Goal: Task Accomplishment & Management: Manage account settings

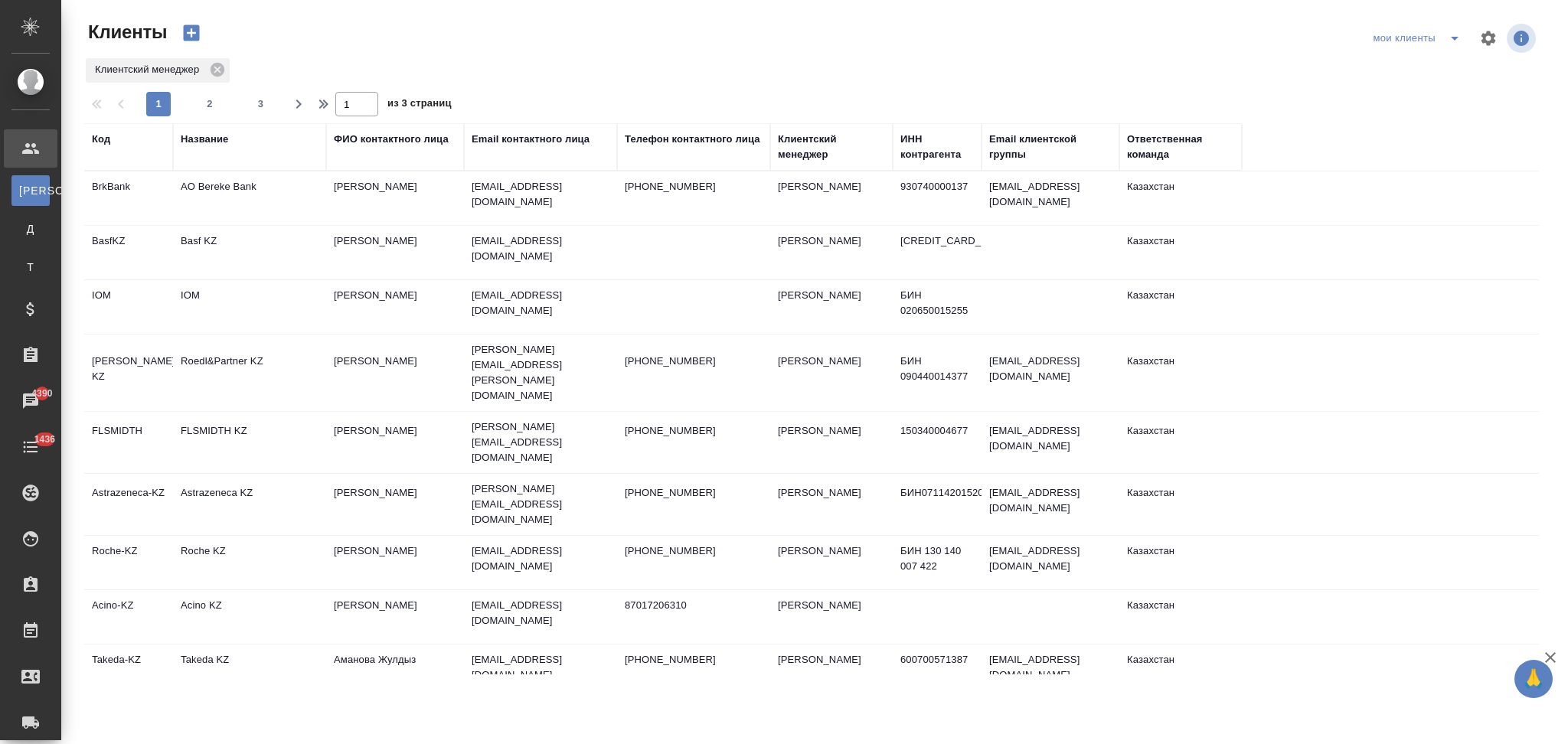
select select "RU"
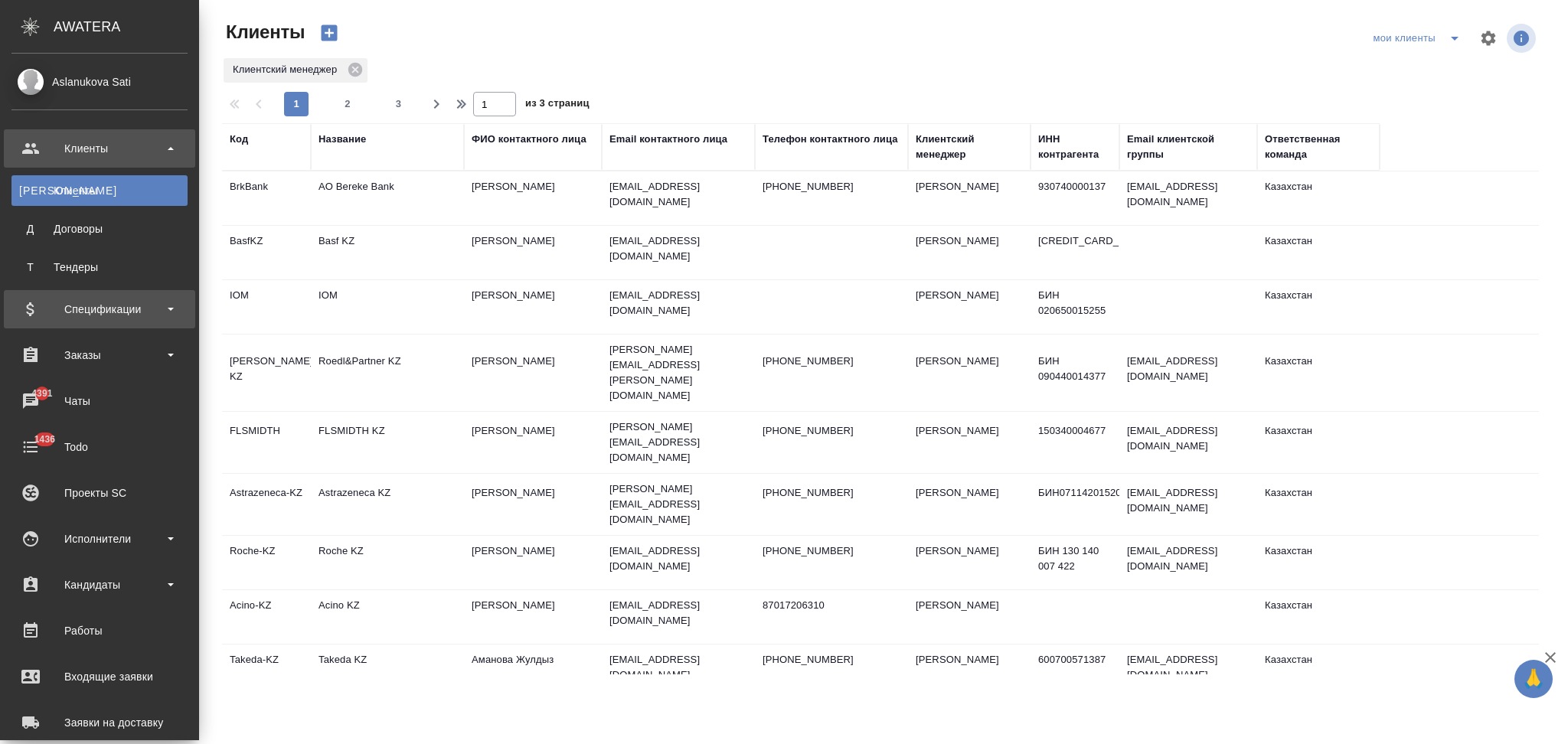
click at [96, 311] on div "Спецификации" at bounding box center [99, 309] width 176 height 23
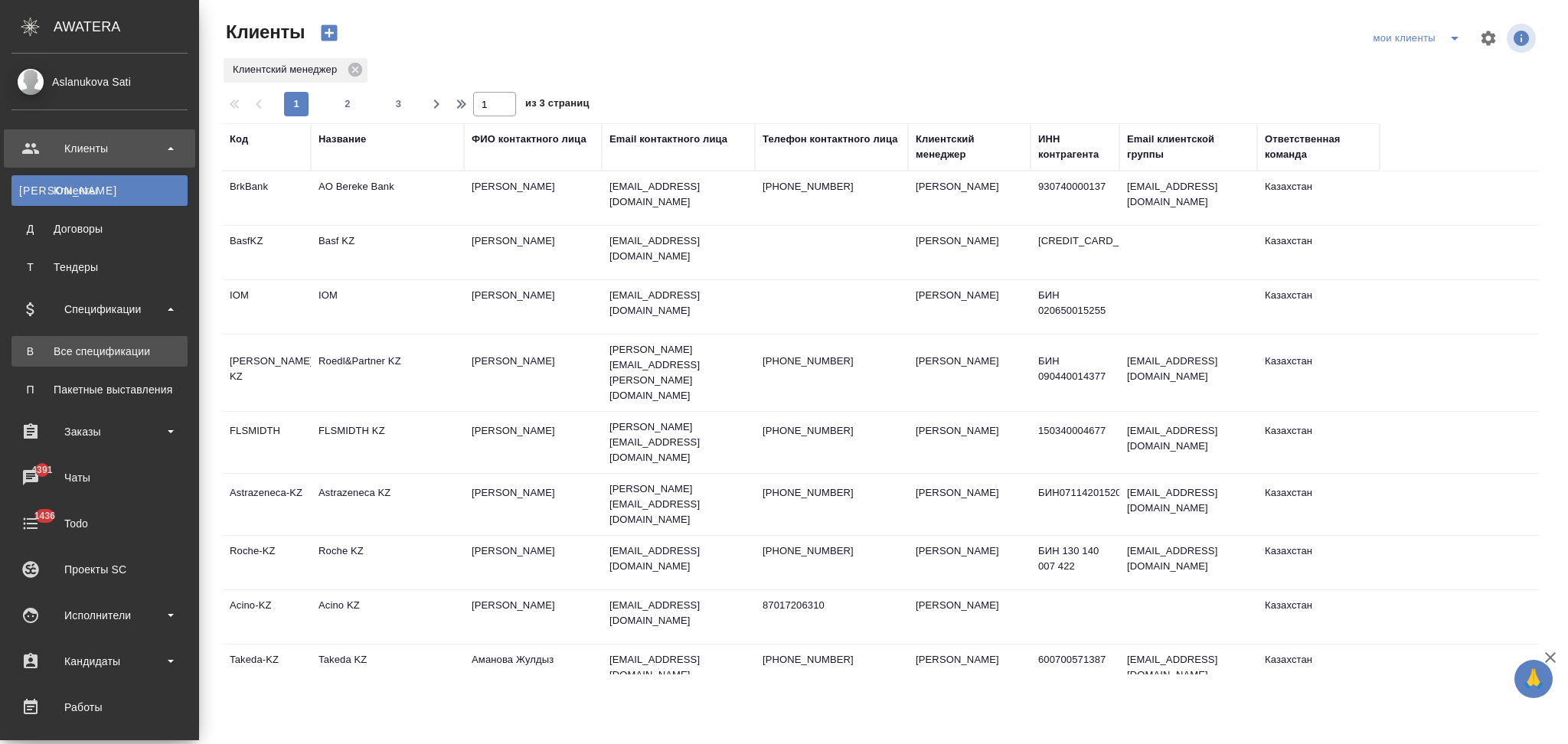
click at [81, 346] on div "Все спецификации" at bounding box center [99, 351] width 161 height 15
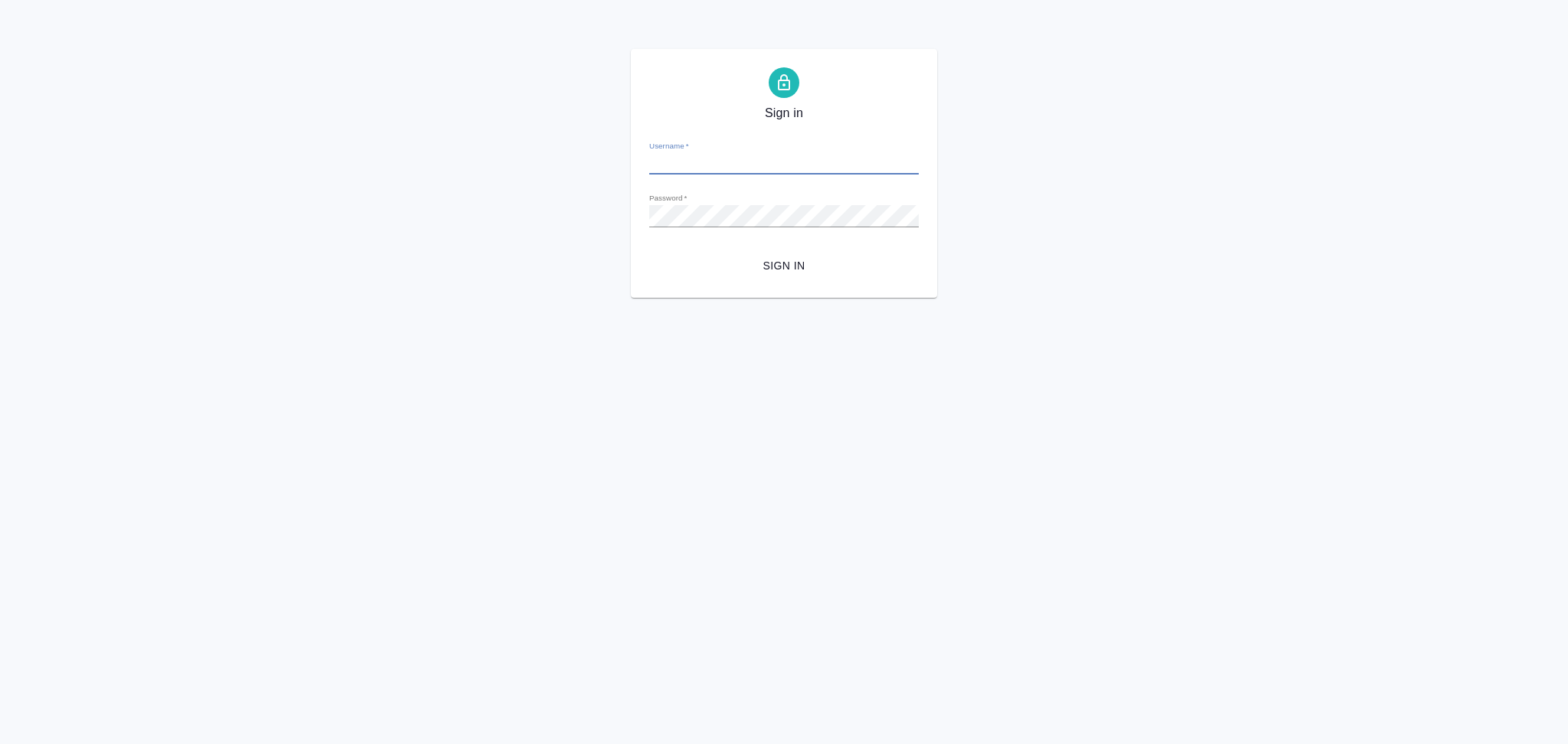
type input "[EMAIL_ADDRESS][DOMAIN_NAME]"
click at [780, 277] on button "Sign in" at bounding box center [784, 266] width 270 height 28
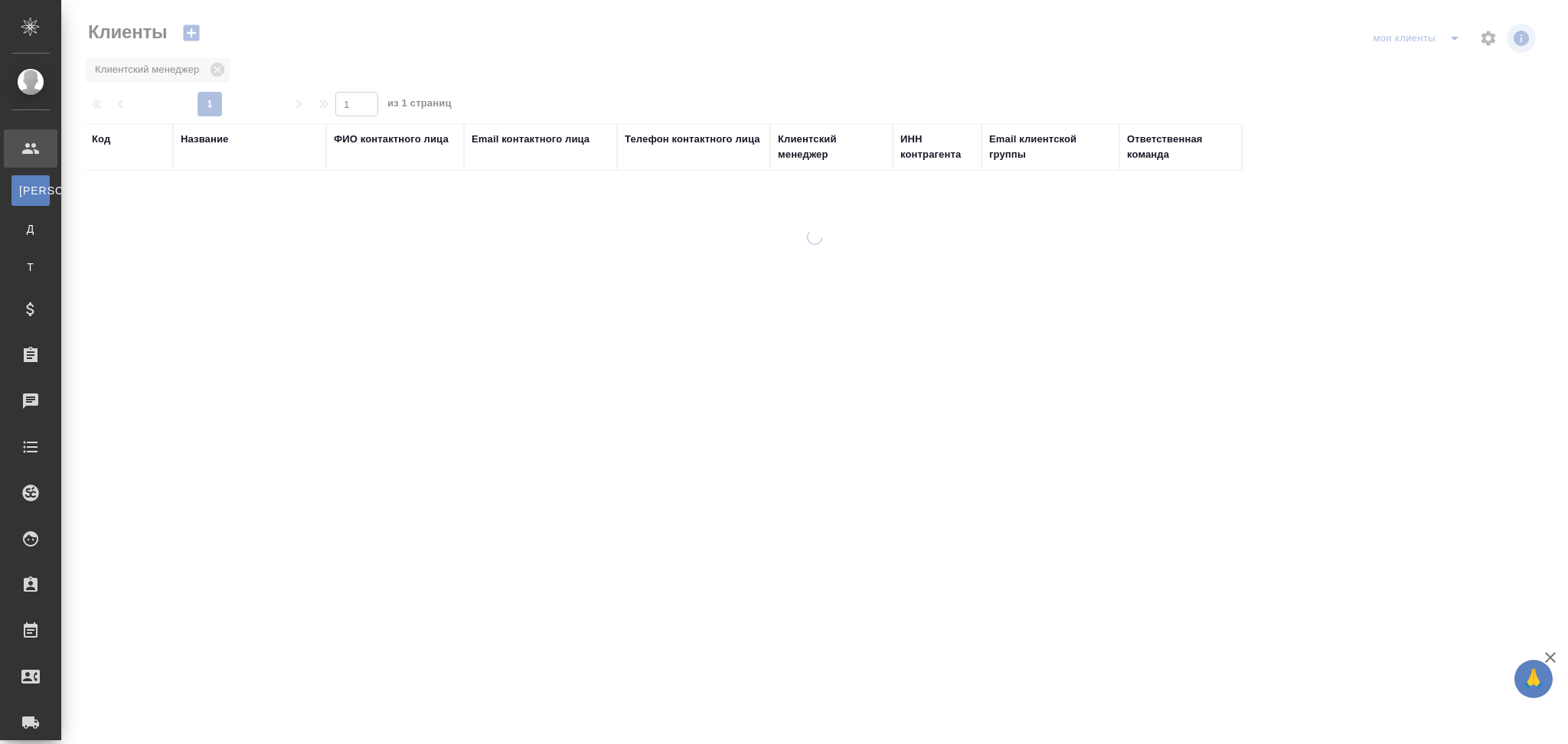
select select "RU"
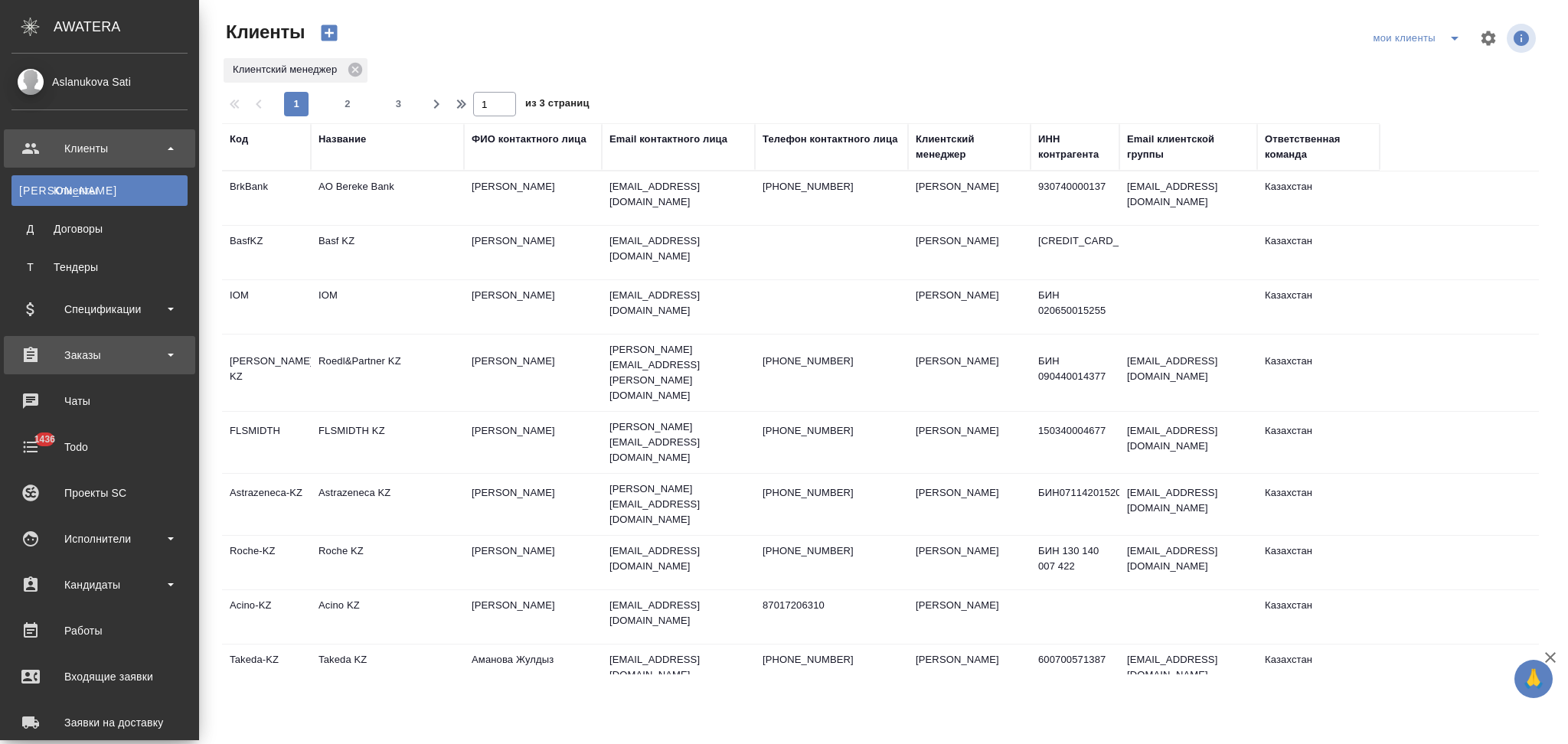
click at [77, 353] on div "Заказы" at bounding box center [99, 355] width 176 height 23
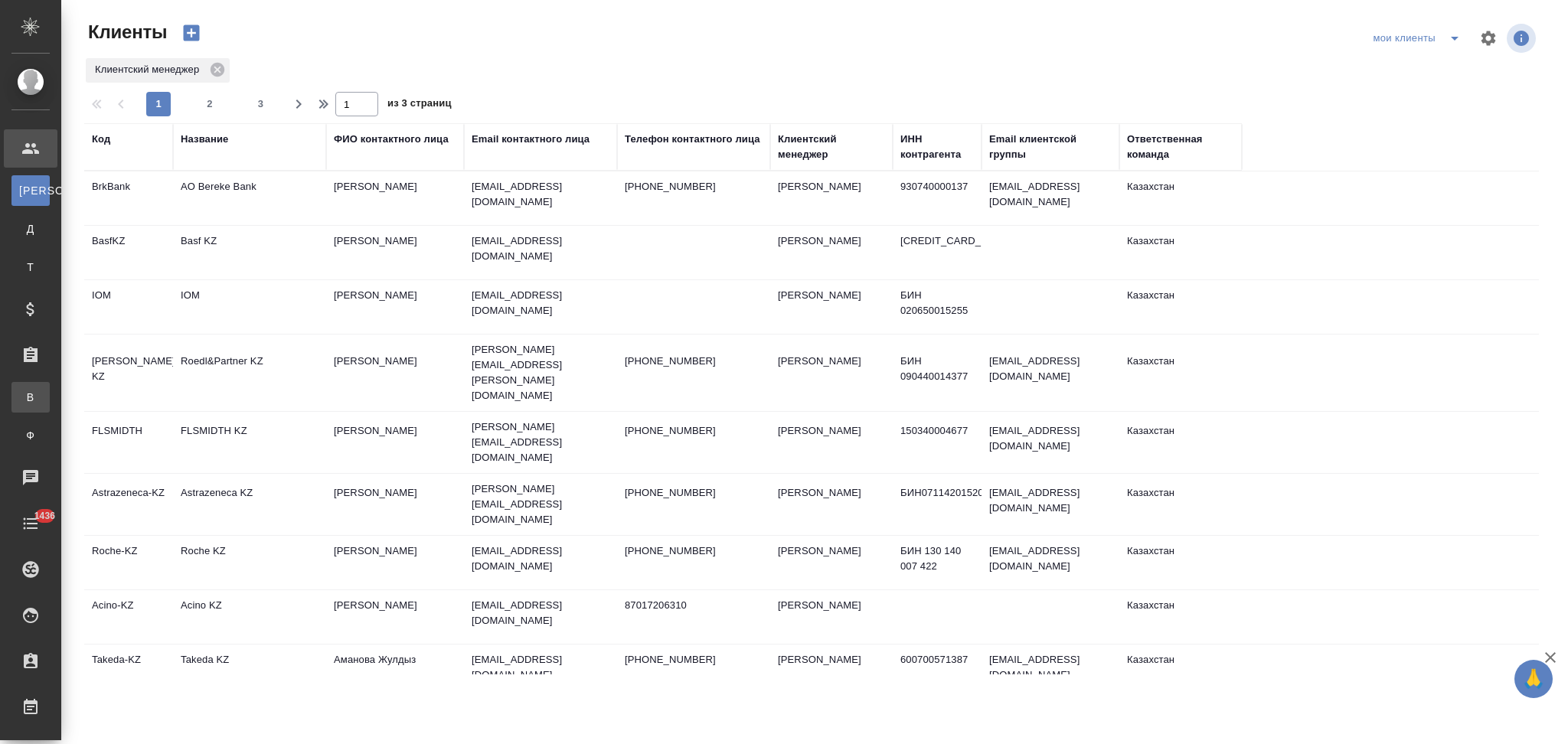
click at [23, 399] on div "Все заказы" at bounding box center [11, 397] width 23 height 15
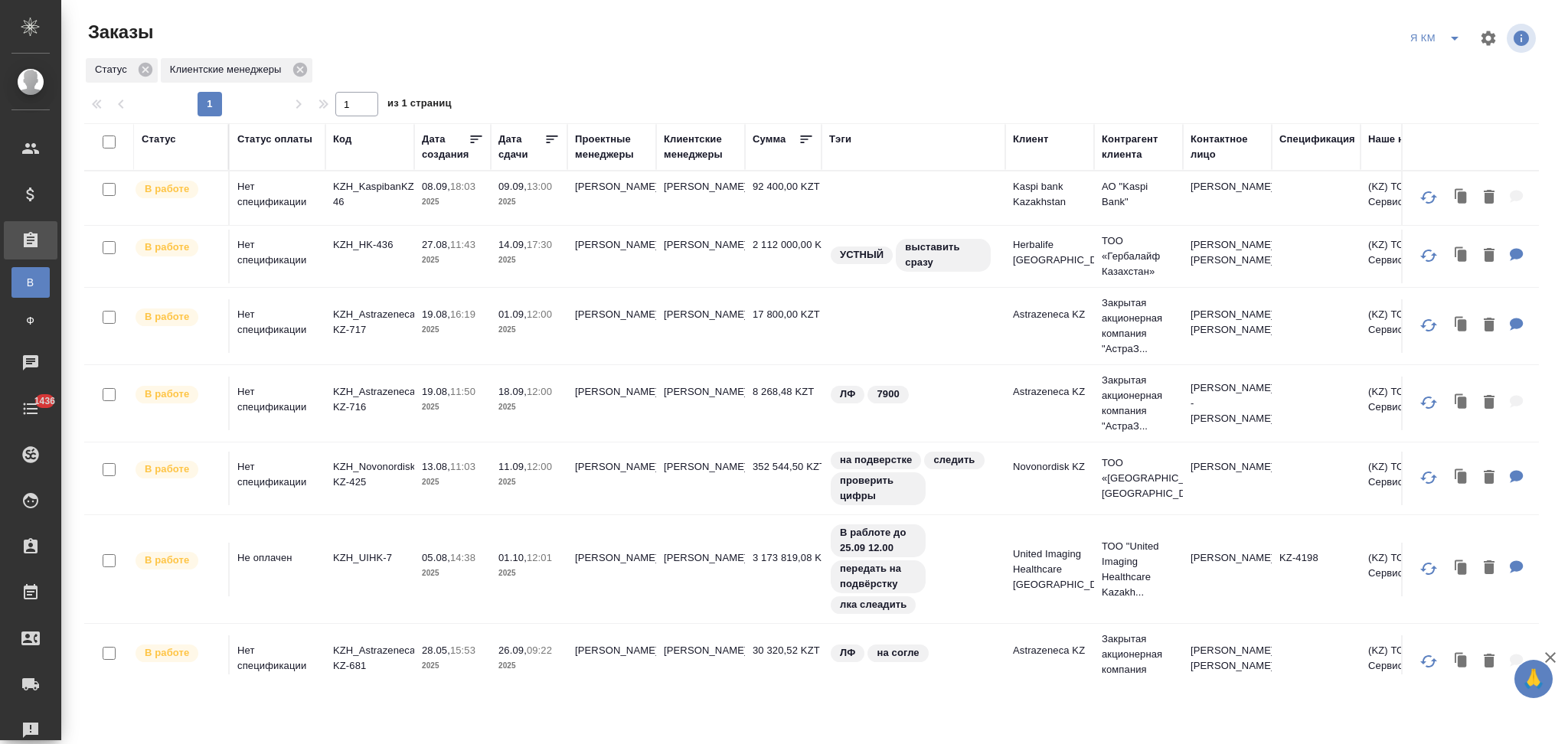
click at [1454, 42] on icon "split button" at bounding box center [1454, 38] width 18 height 18
click at [1406, 116] on li "НЕПОДТВЕРЖДЕНКА" at bounding box center [1438, 118] width 133 height 25
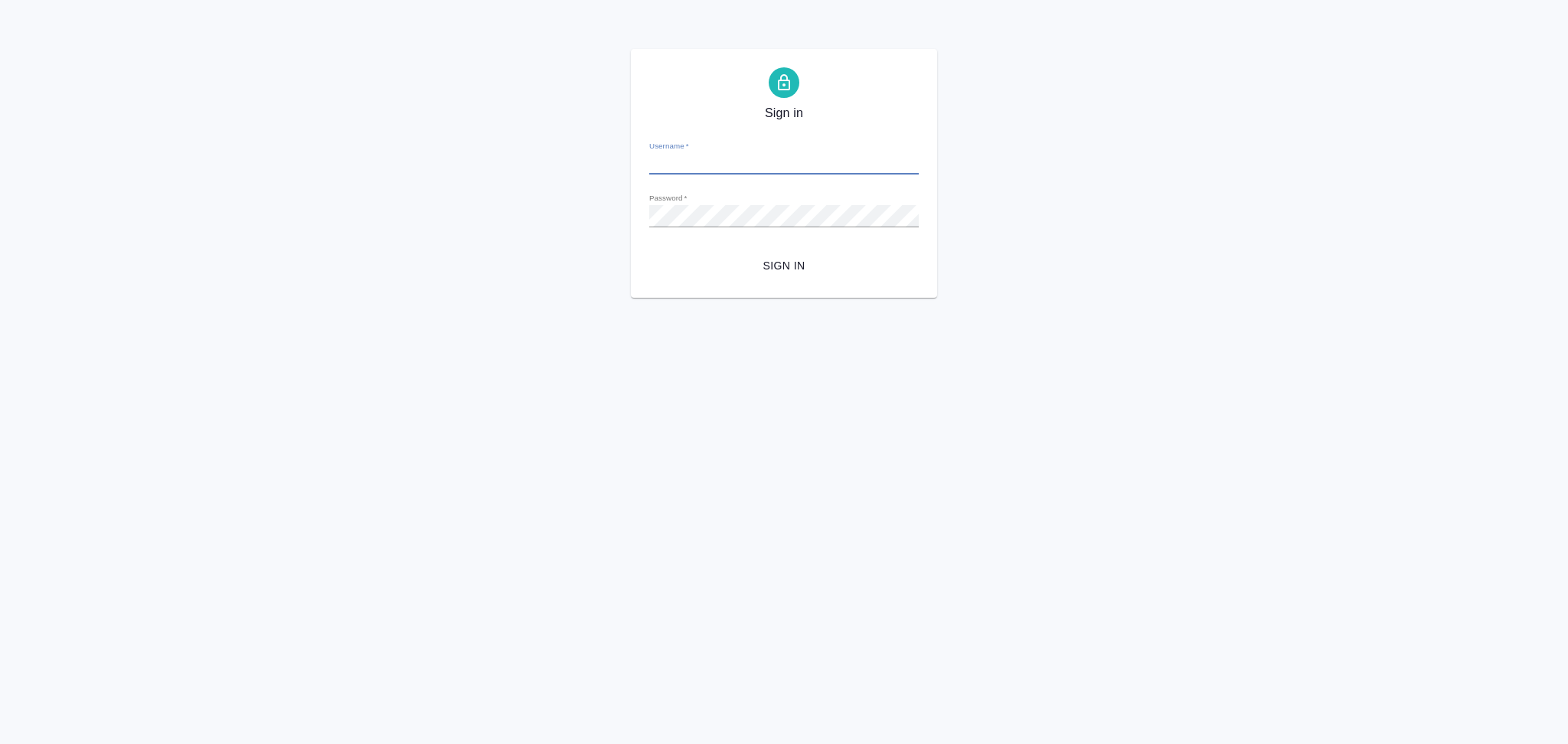
type input "[EMAIL_ADDRESS][DOMAIN_NAME]"
click at [760, 260] on span "Sign in" at bounding box center [784, 266] width 245 height 19
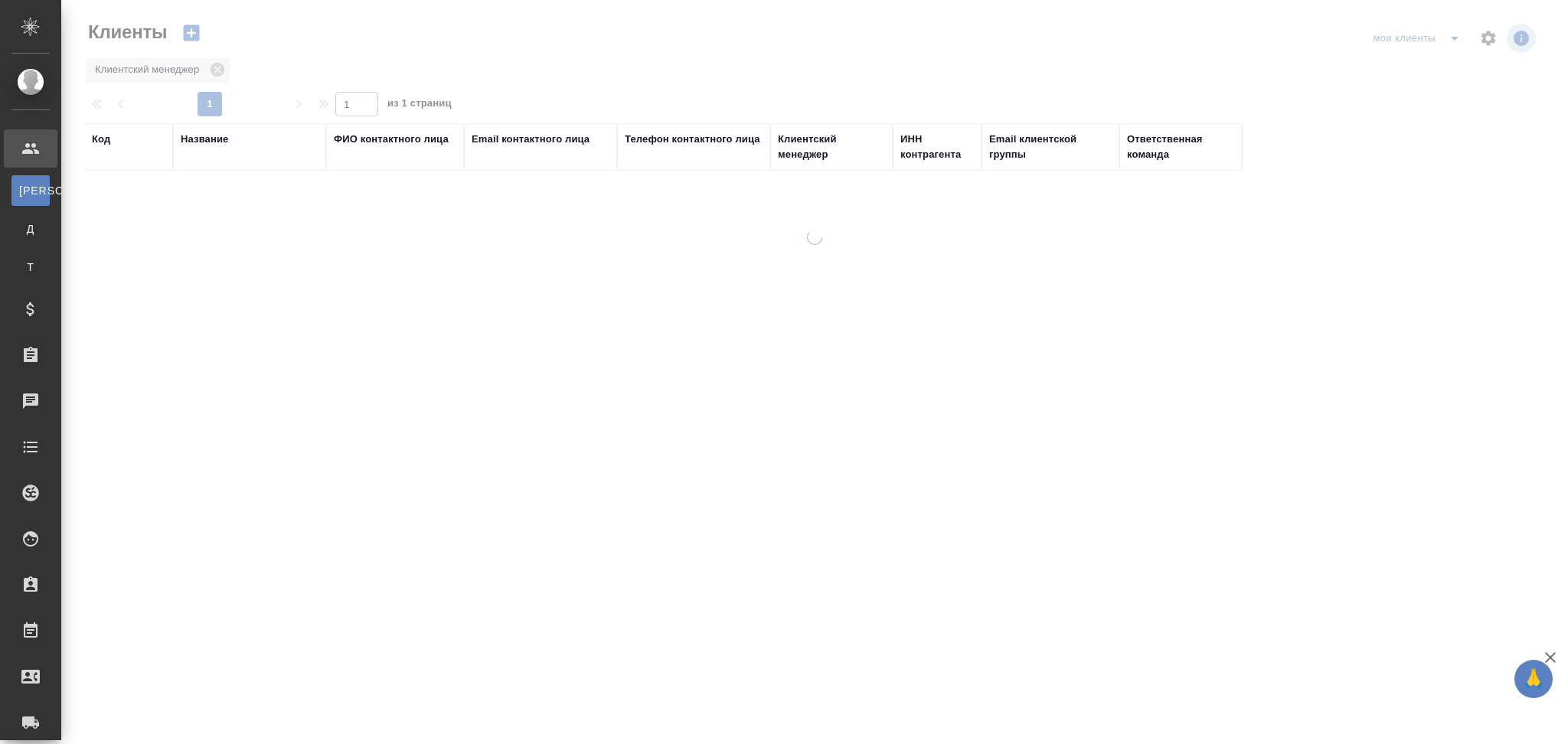
select select "RU"
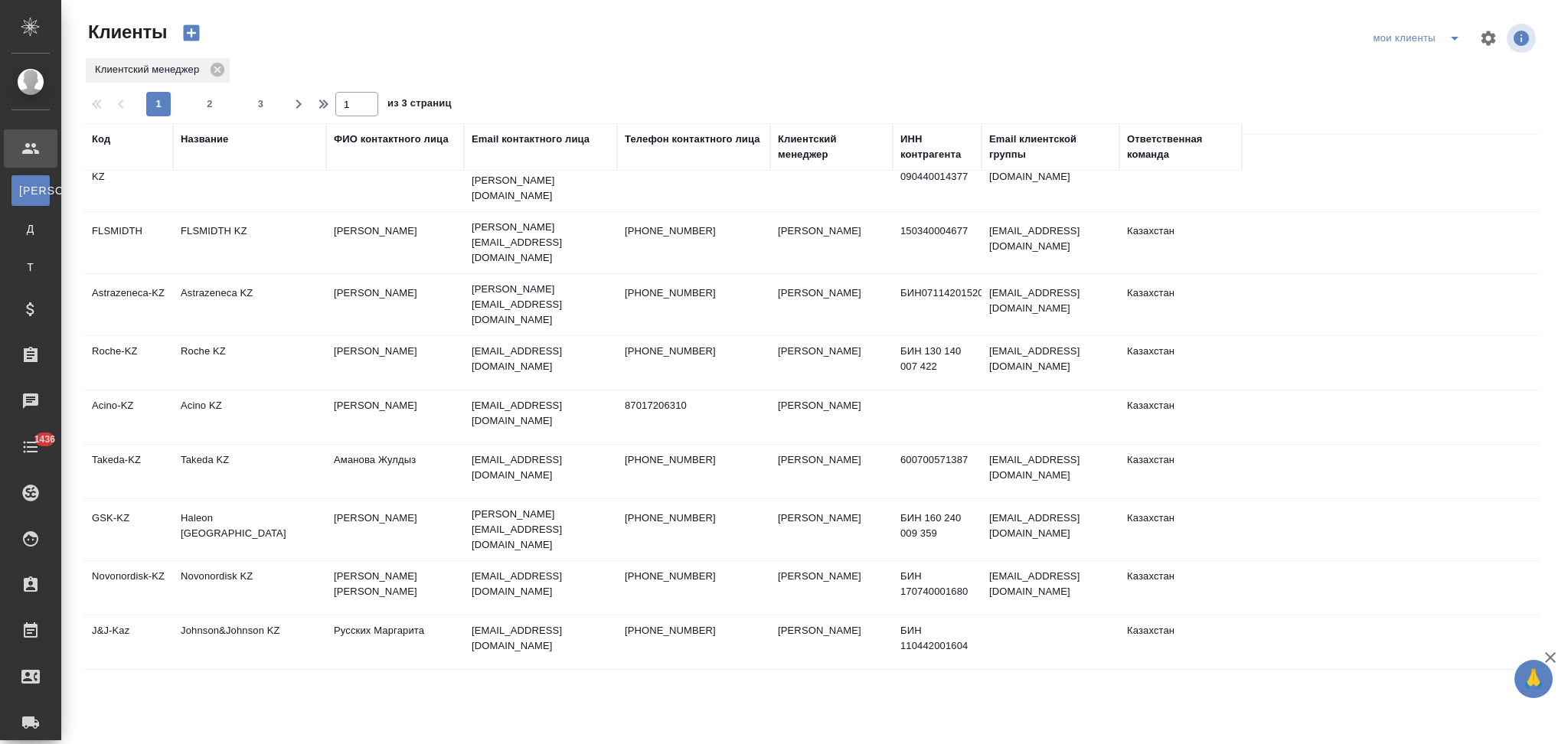
scroll to position [204, 0]
click at [301, 558] on td "Novonordisk KZ" at bounding box center [249, 584] width 153 height 54
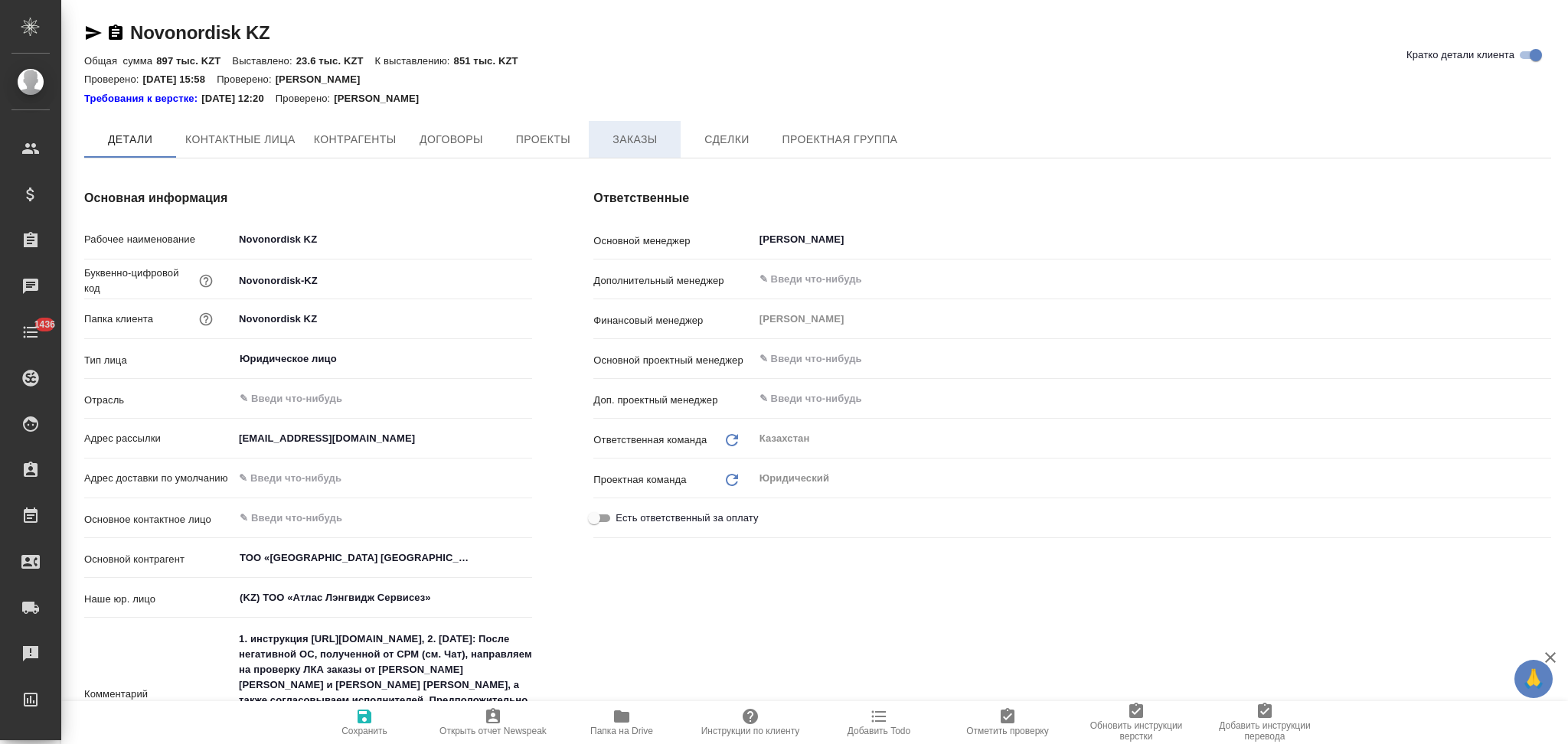
type textarea "x"
click at [627, 139] on span "Заказы" at bounding box center [635, 141] width 74 height 19
type textarea "x"
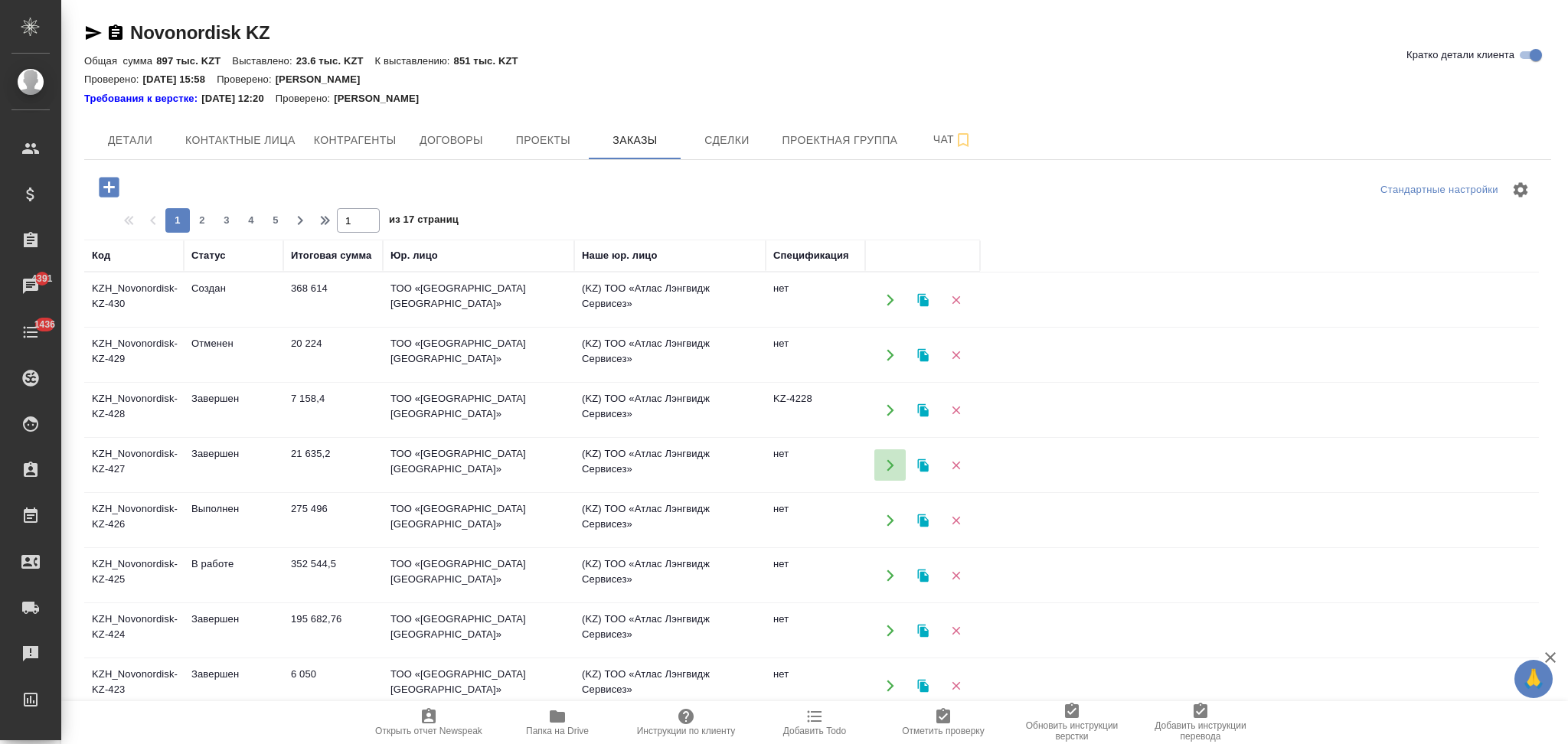
click at [884, 461] on icon "button" at bounding box center [890, 465] width 14 height 14
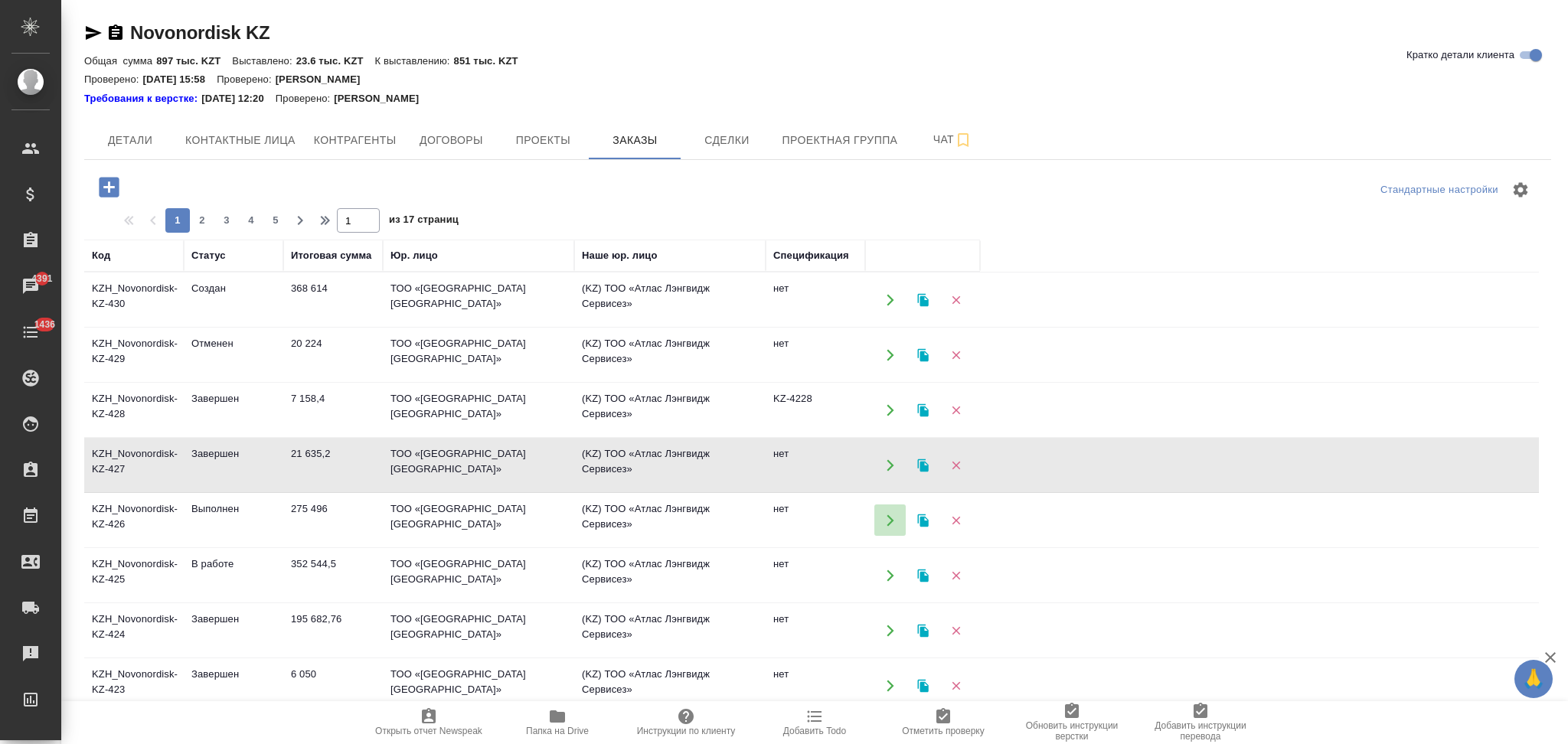
click at [890, 516] on icon "button" at bounding box center [890, 520] width 14 height 14
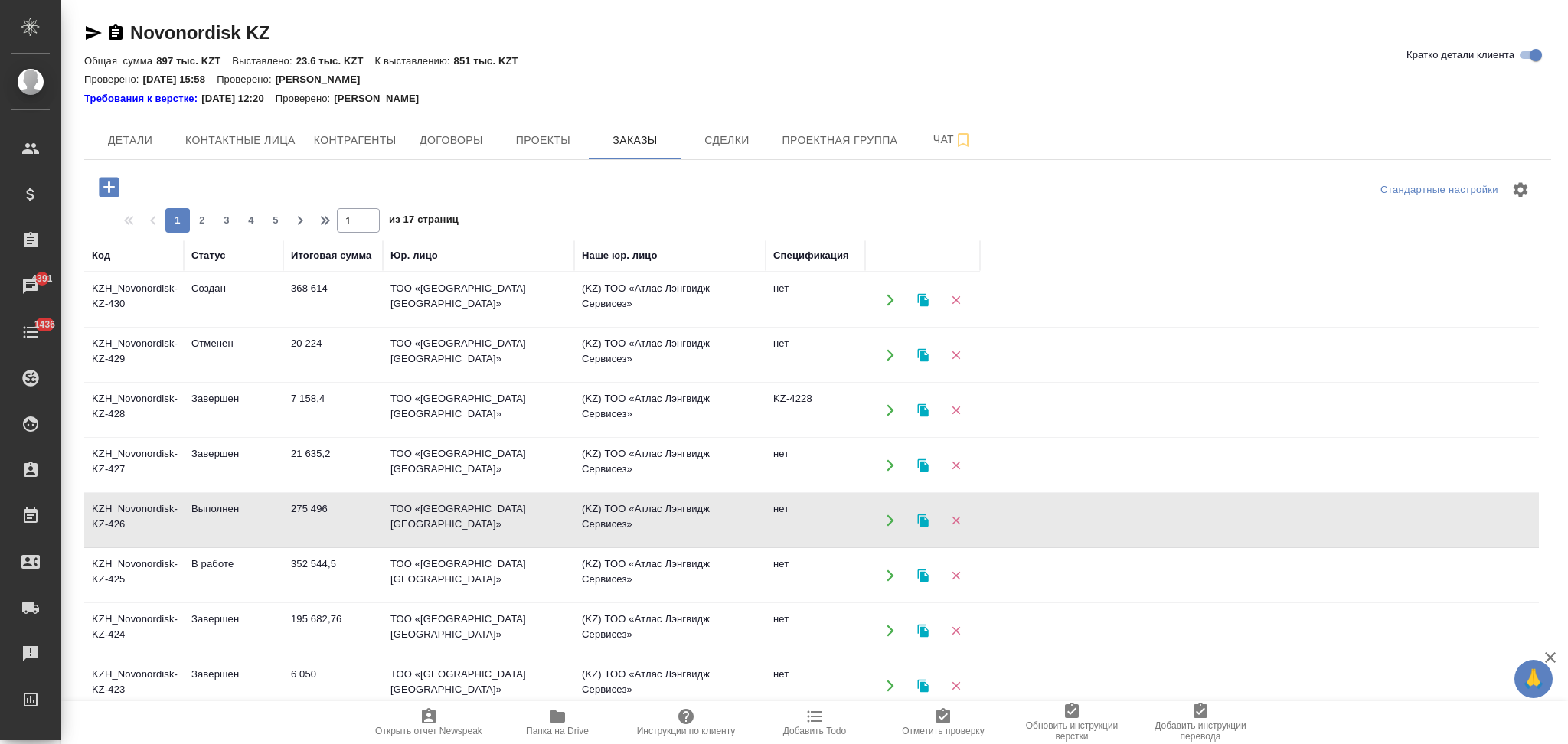
click at [884, 294] on icon "button" at bounding box center [890, 300] width 14 height 14
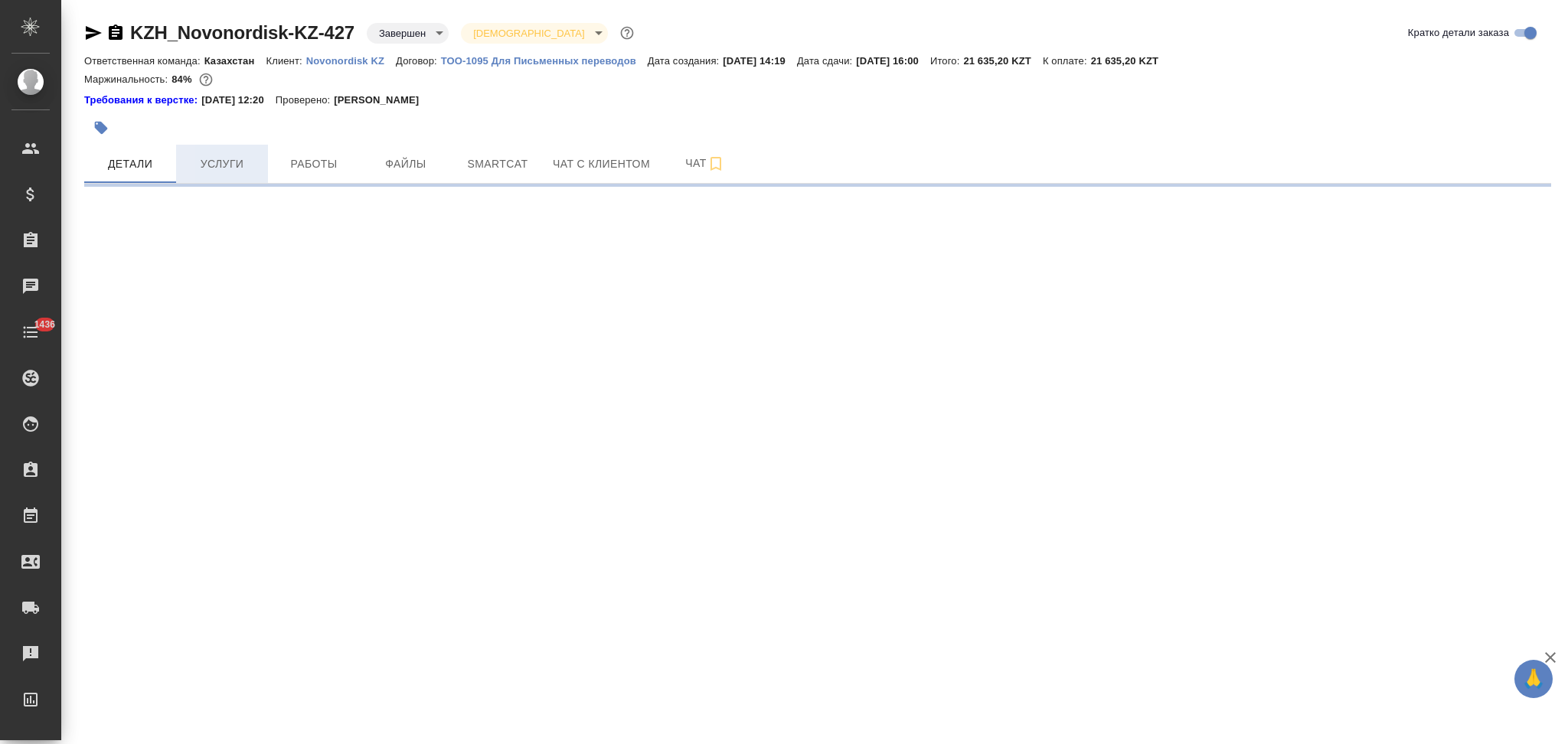
select select "RU"
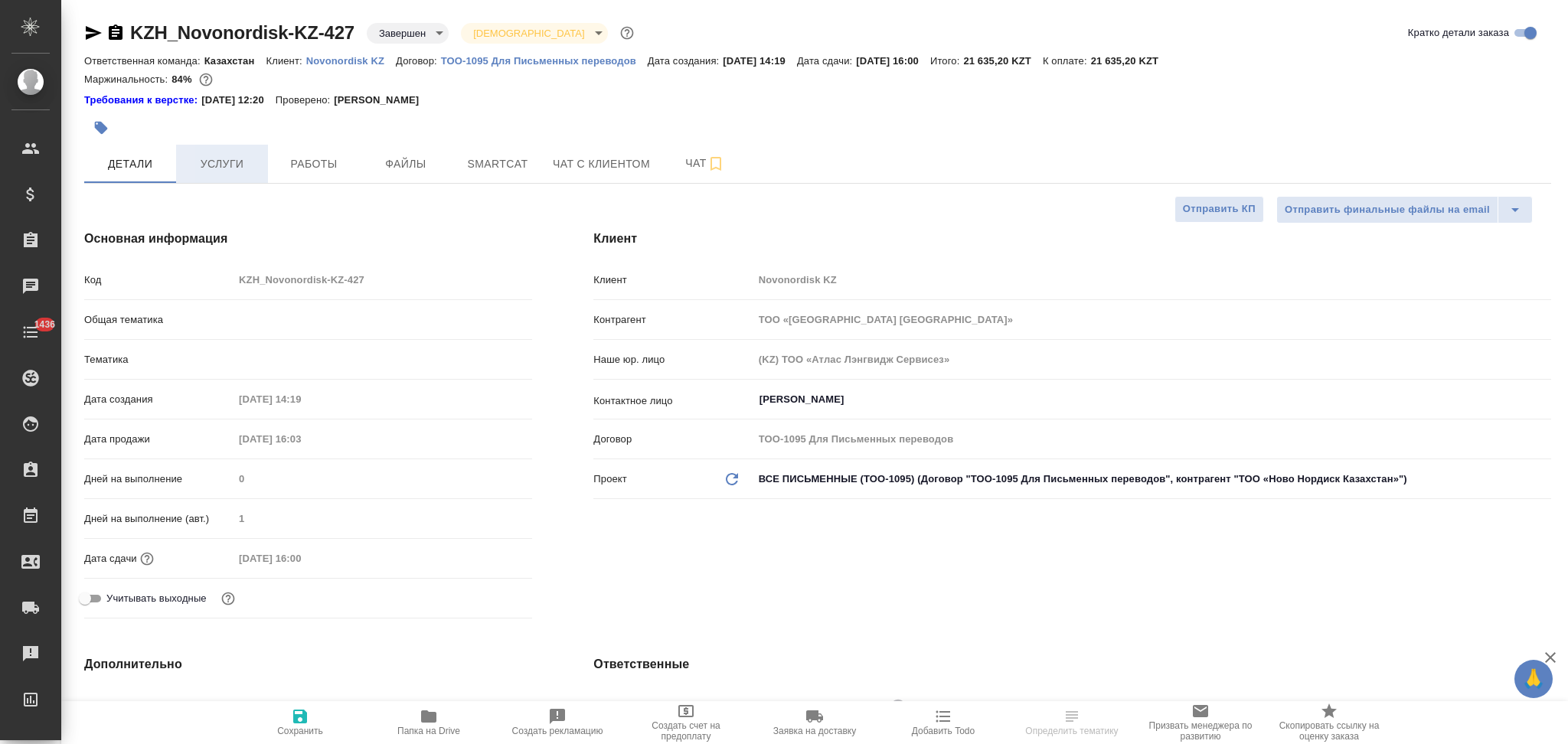
type textarea "x"
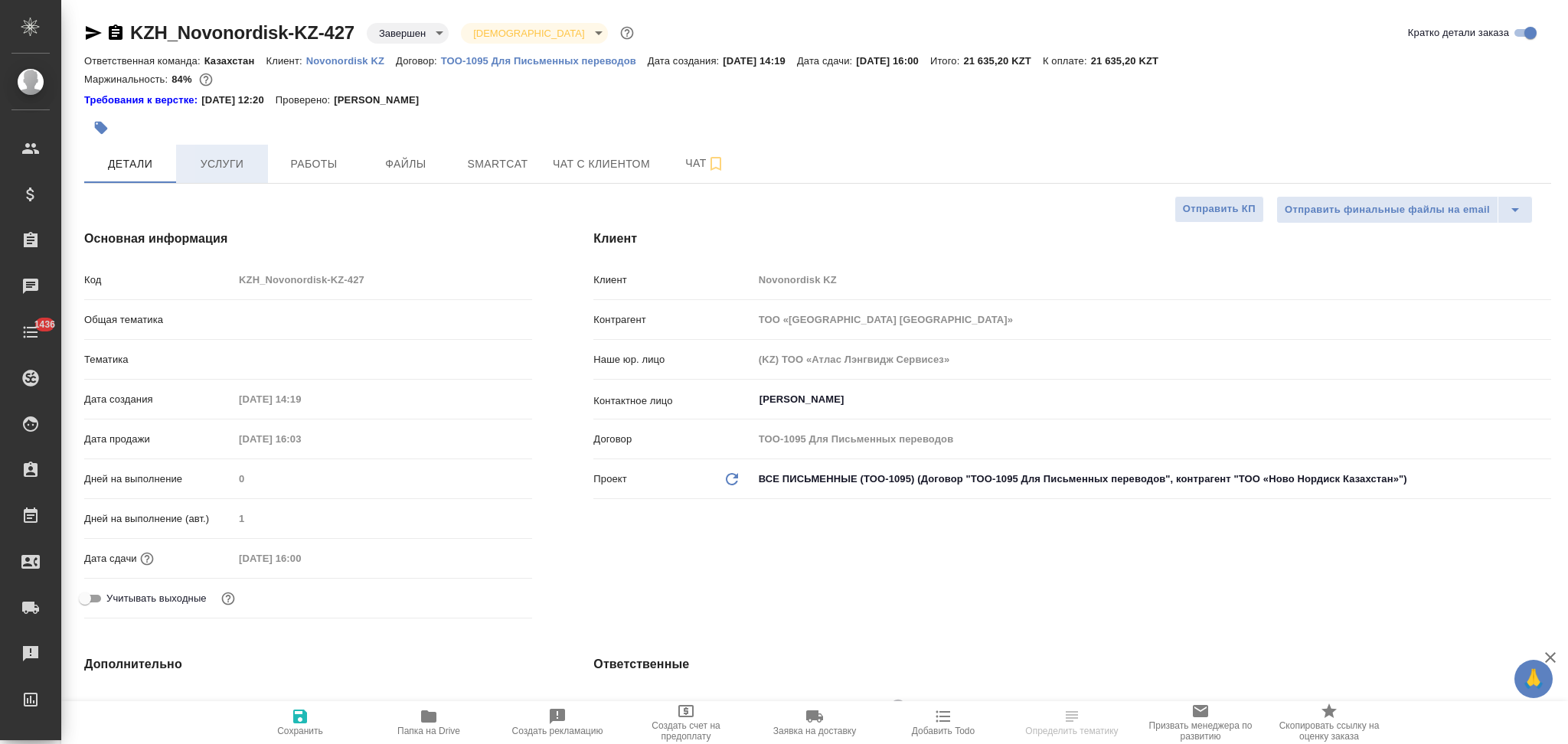
type textarea "x"
click at [222, 162] on span "Услуги" at bounding box center [222, 164] width 74 height 19
type textarea "x"
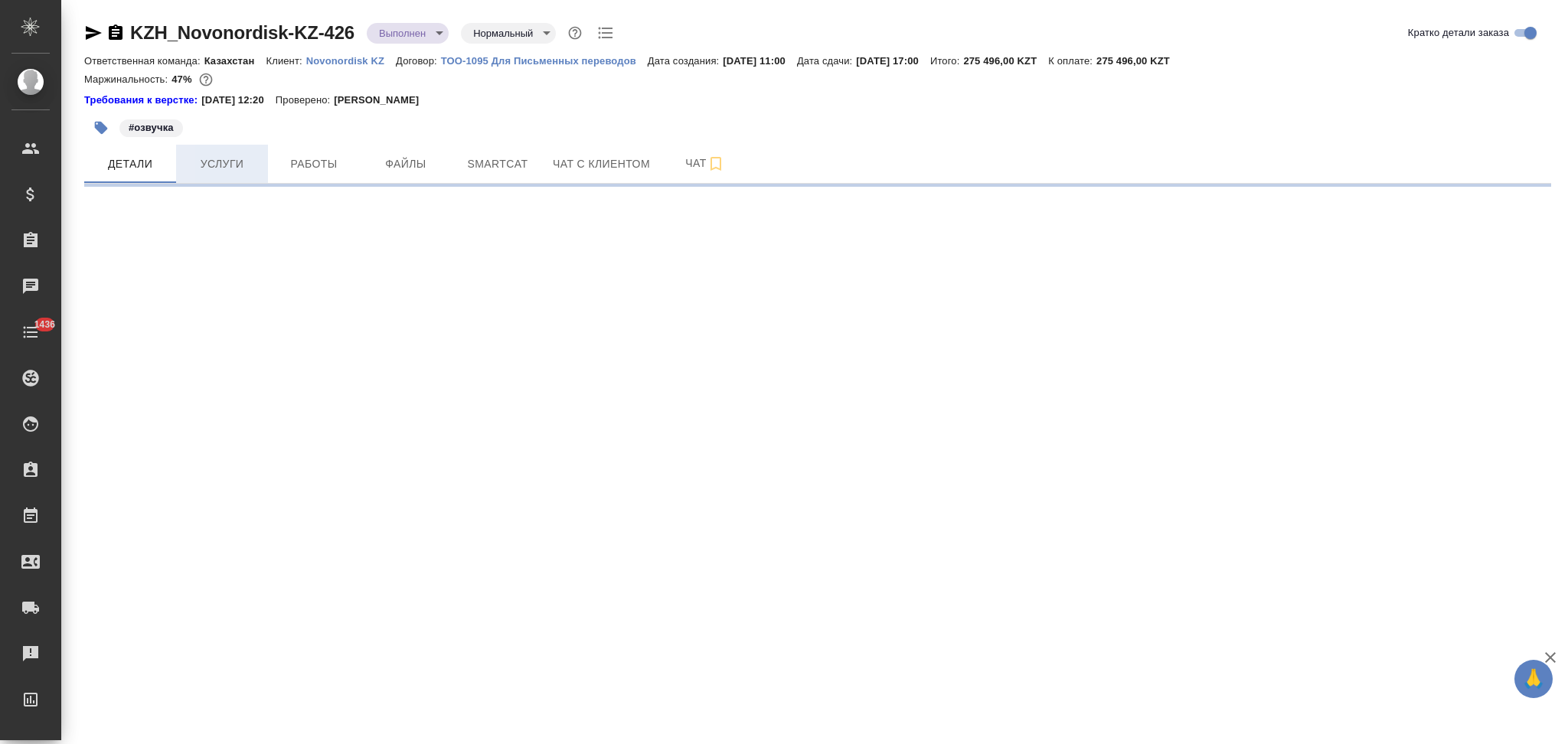
select select "RU"
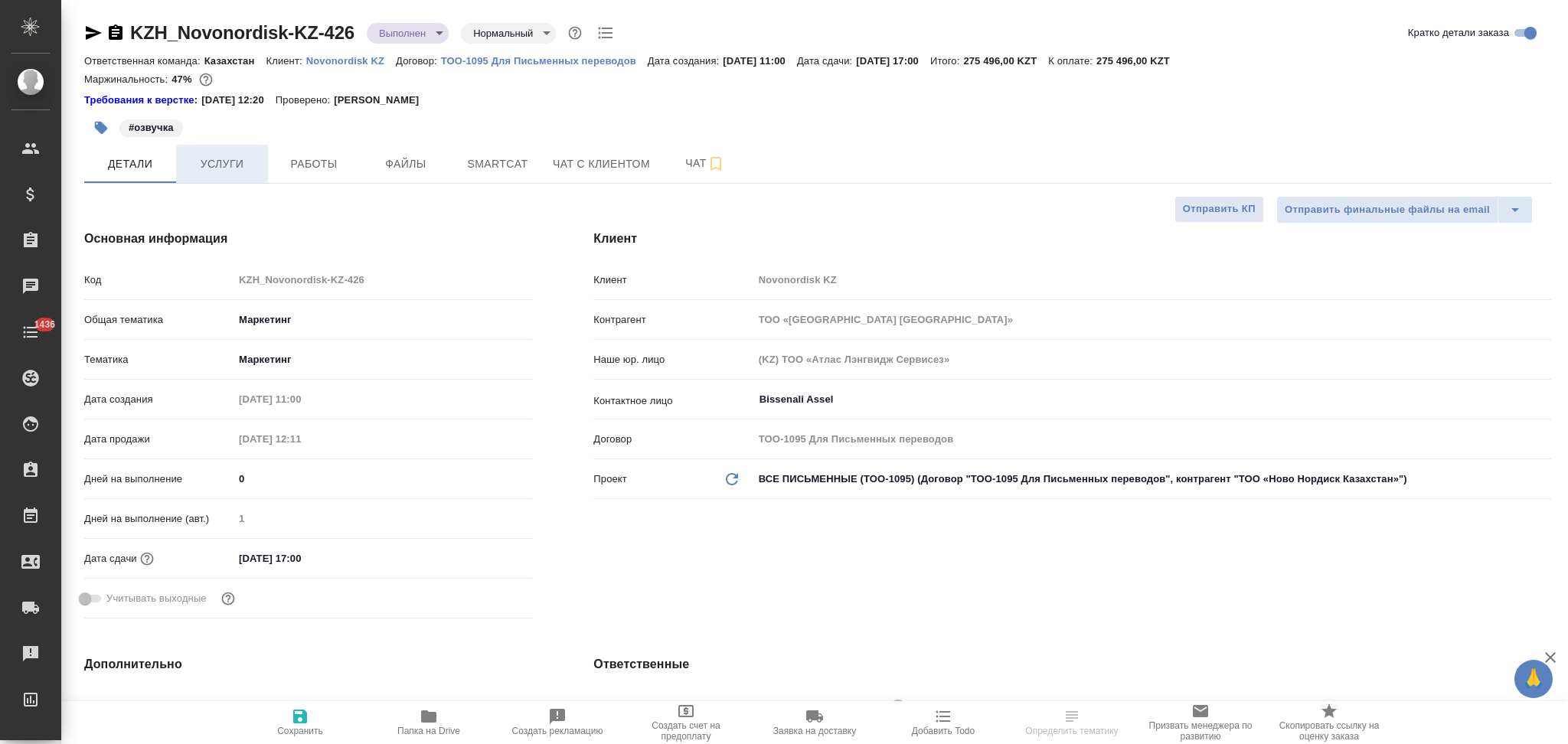
type textarea "x"
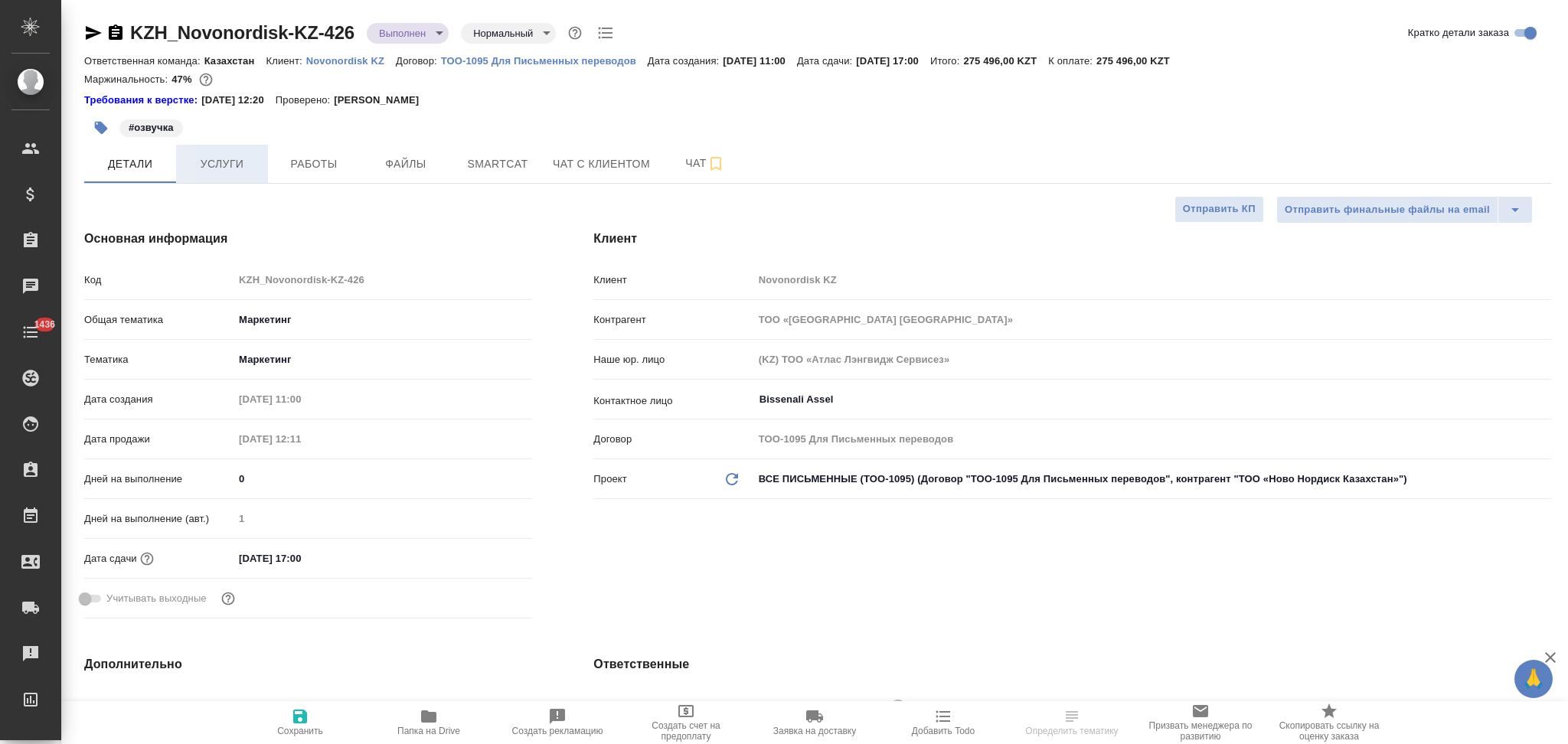
type textarea "x"
click at [221, 166] on span "Услуги" at bounding box center [222, 164] width 74 height 19
type textarea "x"
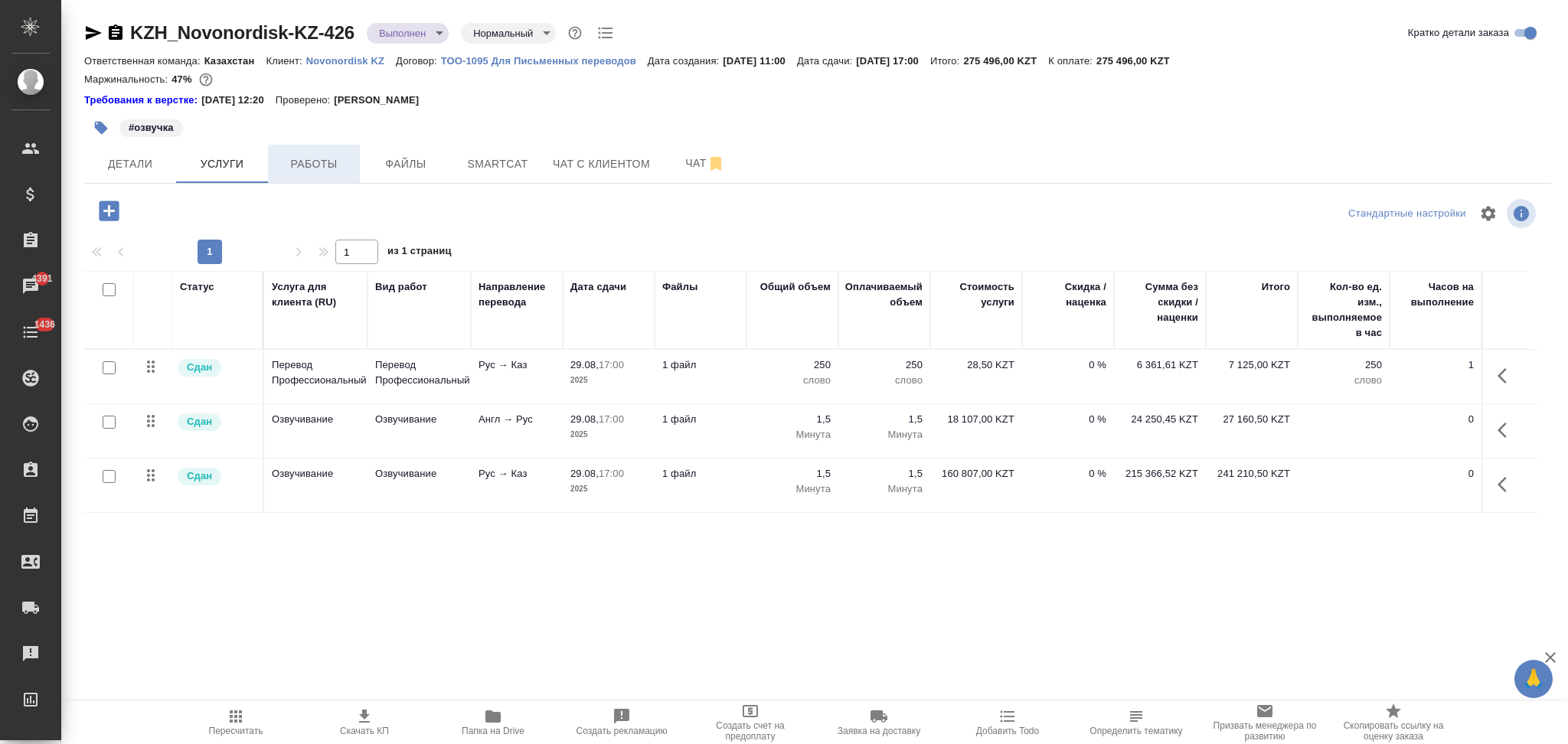
click at [326, 169] on span "Работы" at bounding box center [314, 164] width 74 height 19
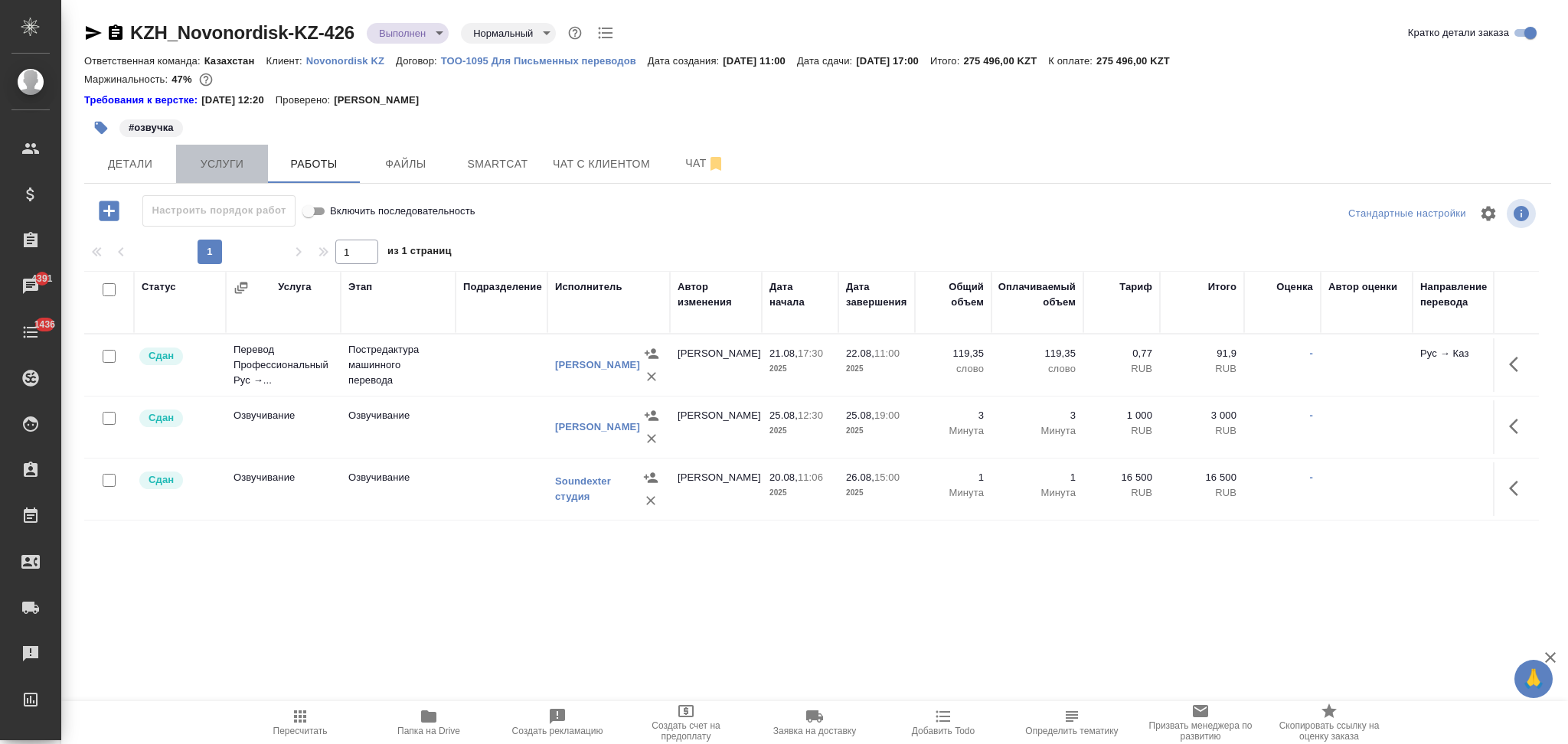
click at [234, 156] on span "Услуги" at bounding box center [222, 164] width 74 height 19
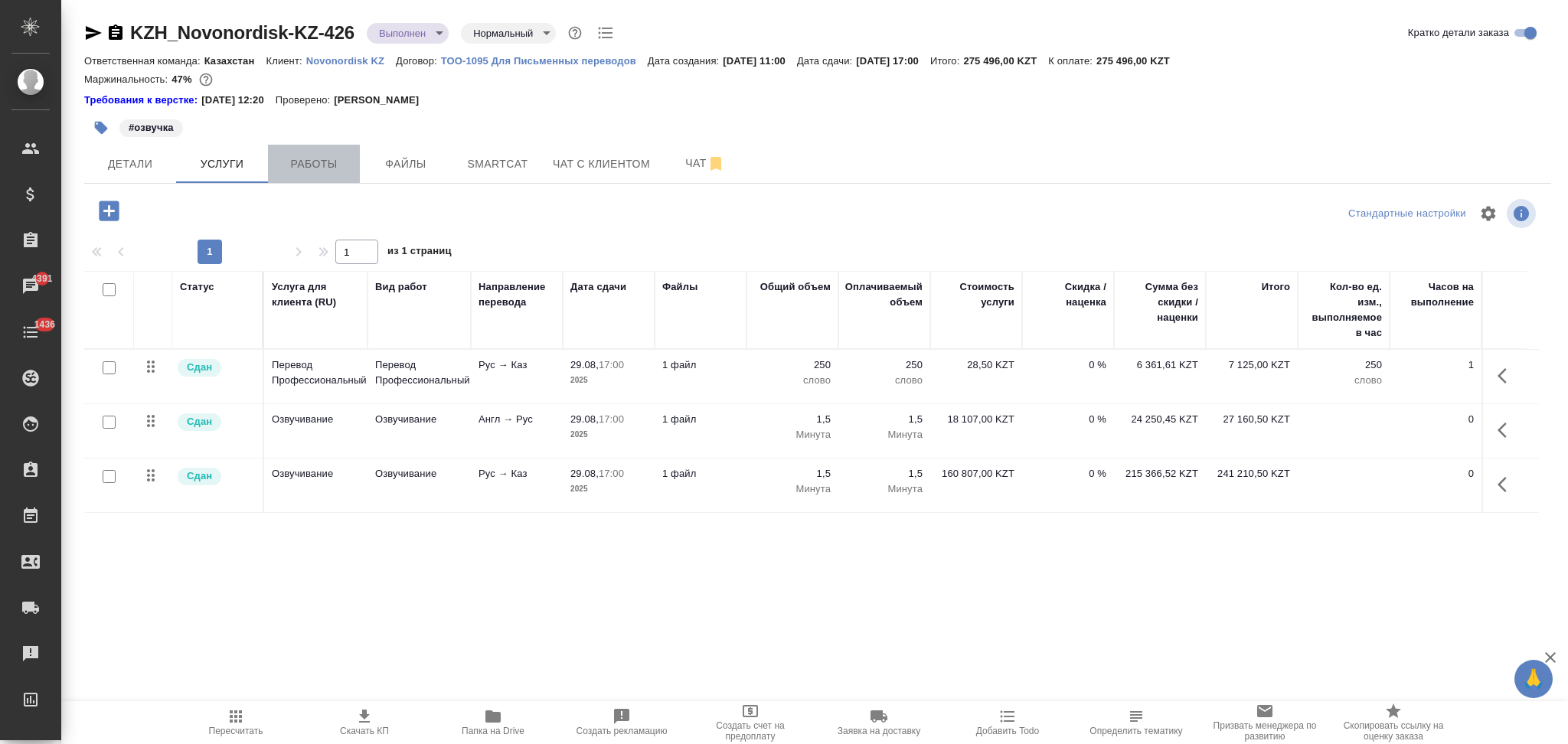
click at [327, 162] on span "Работы" at bounding box center [314, 164] width 74 height 19
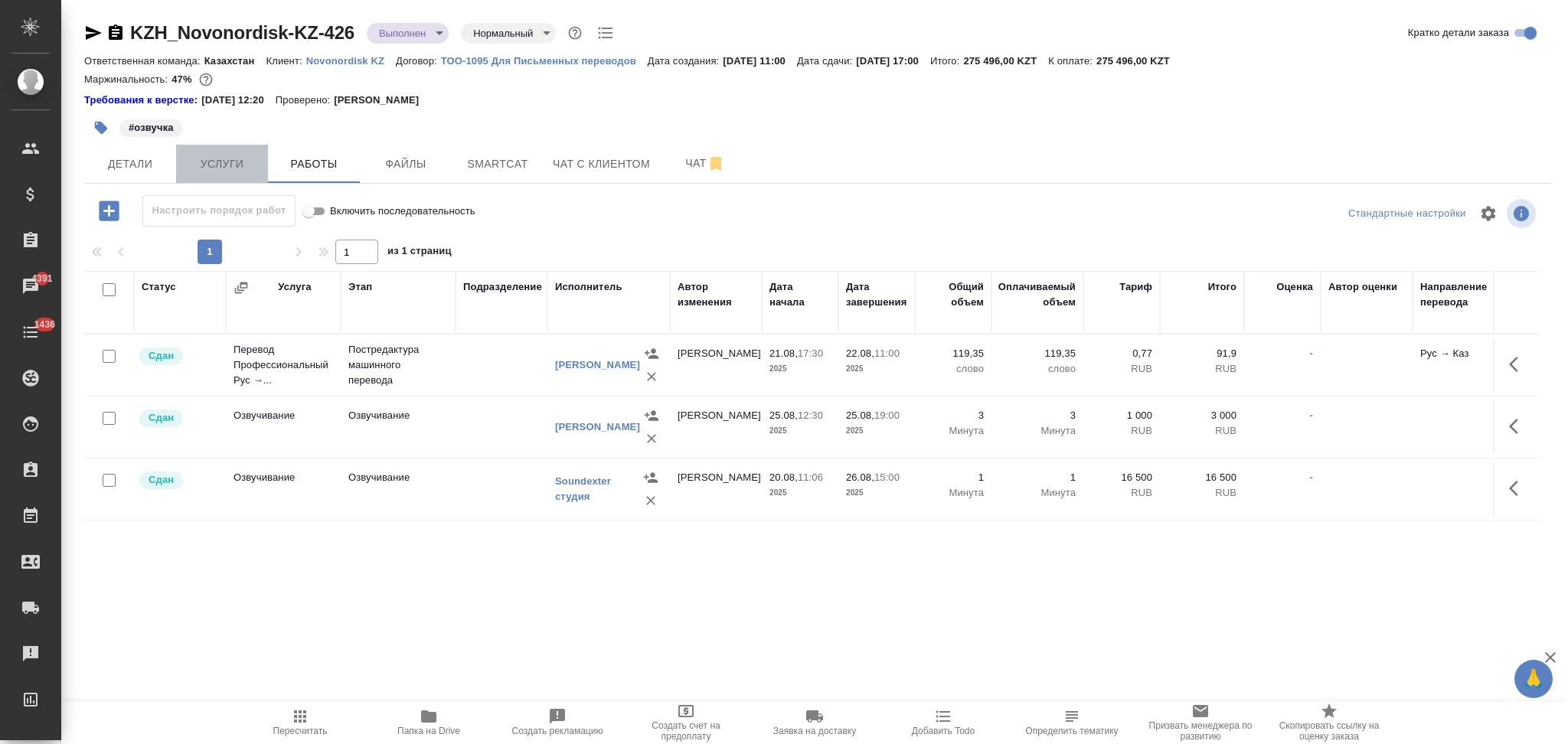
click at [245, 163] on span "Услуги" at bounding box center [222, 164] width 74 height 19
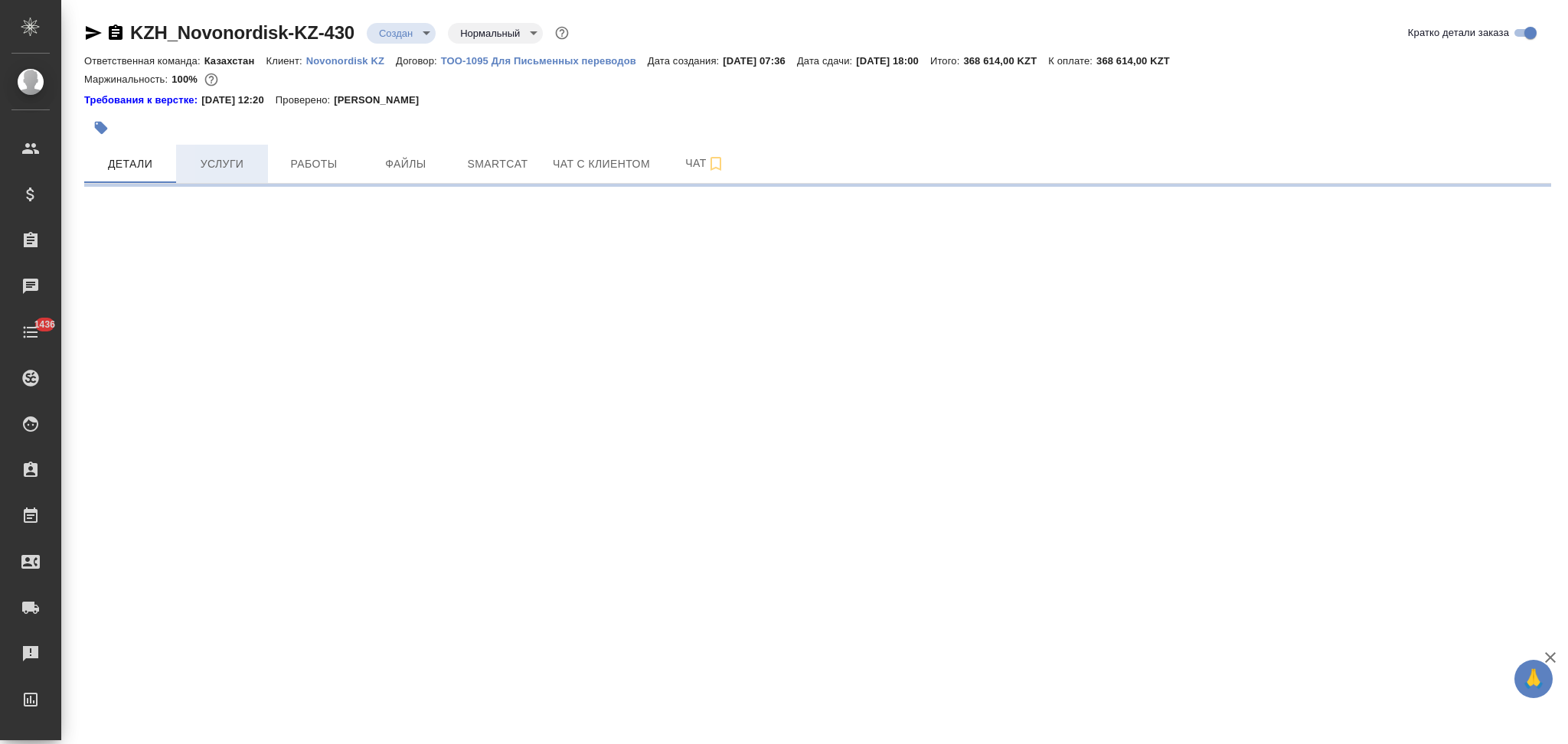
select select "RU"
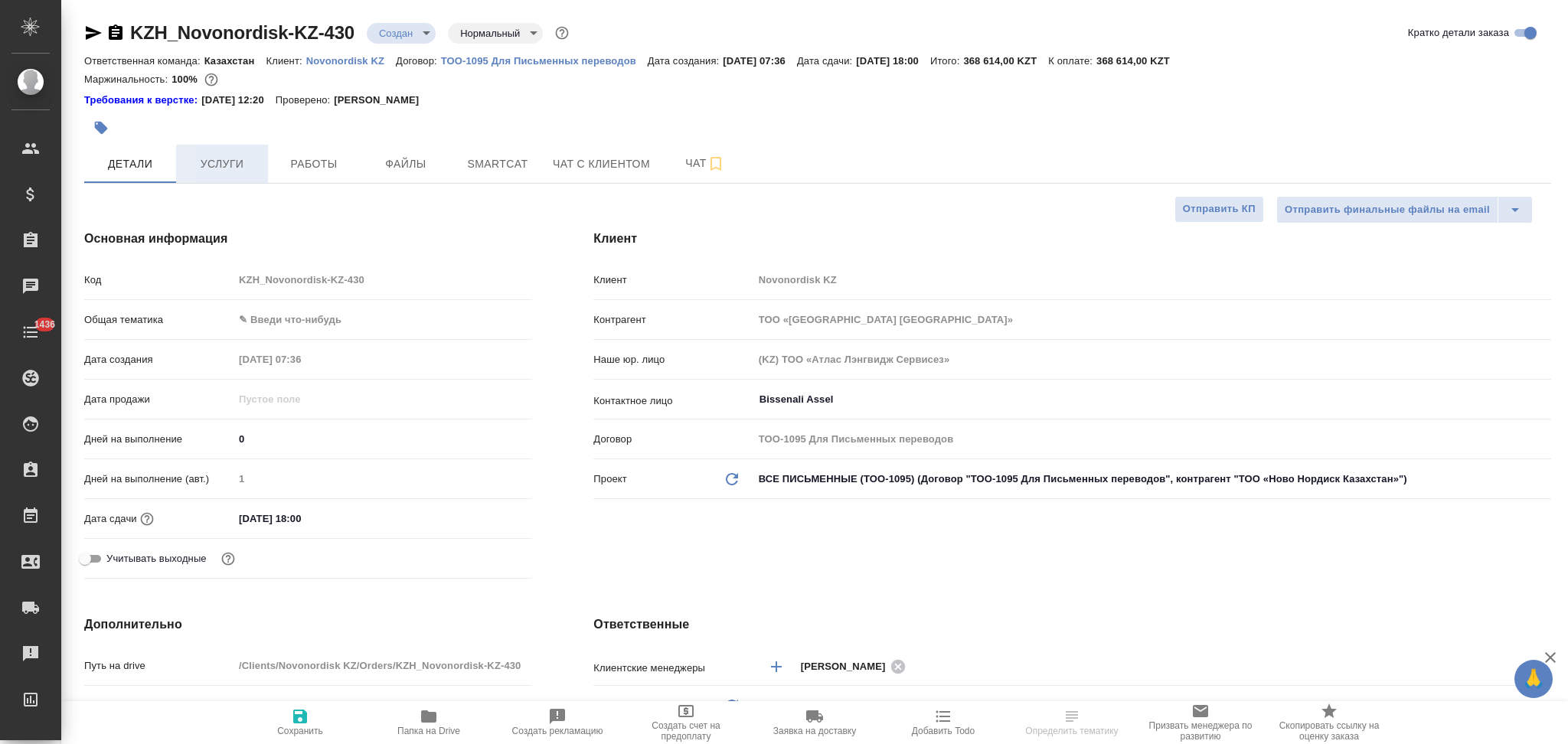
type textarea "x"
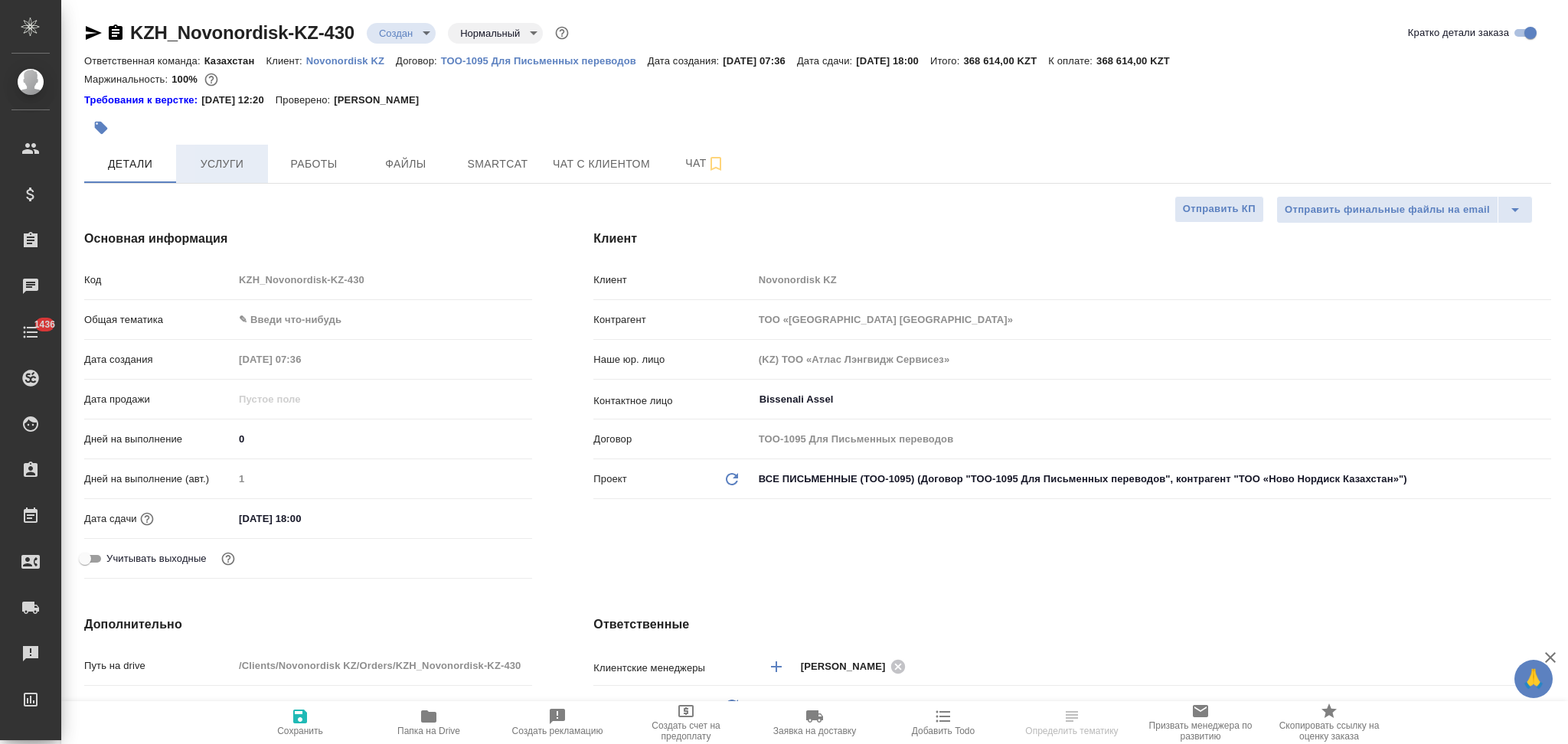
type textarea "x"
click at [229, 162] on span "Услуги" at bounding box center [222, 164] width 74 height 19
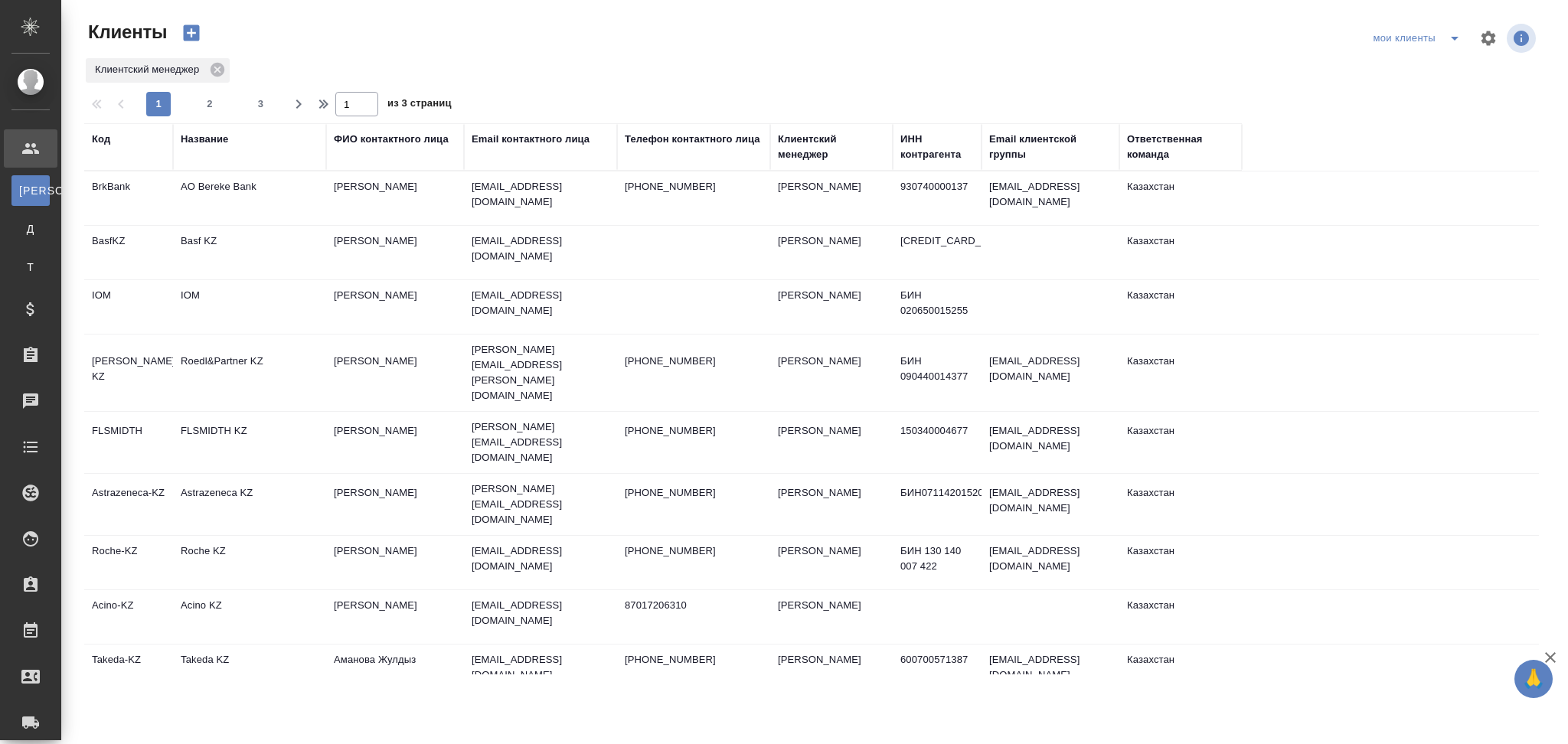
select select "RU"
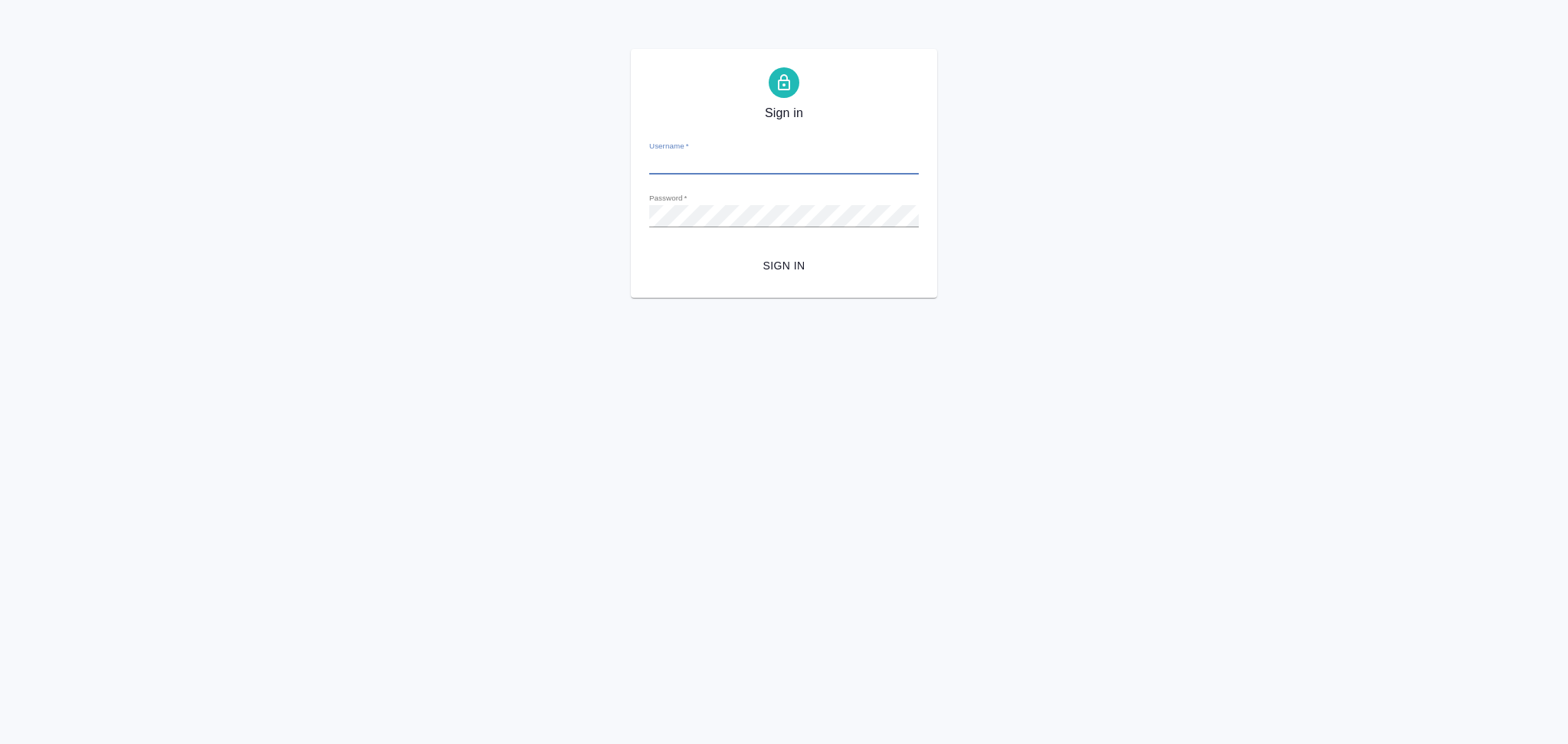
type input "[EMAIL_ADDRESS][DOMAIN_NAME]"
click at [778, 260] on span "Sign in" at bounding box center [784, 266] width 245 height 19
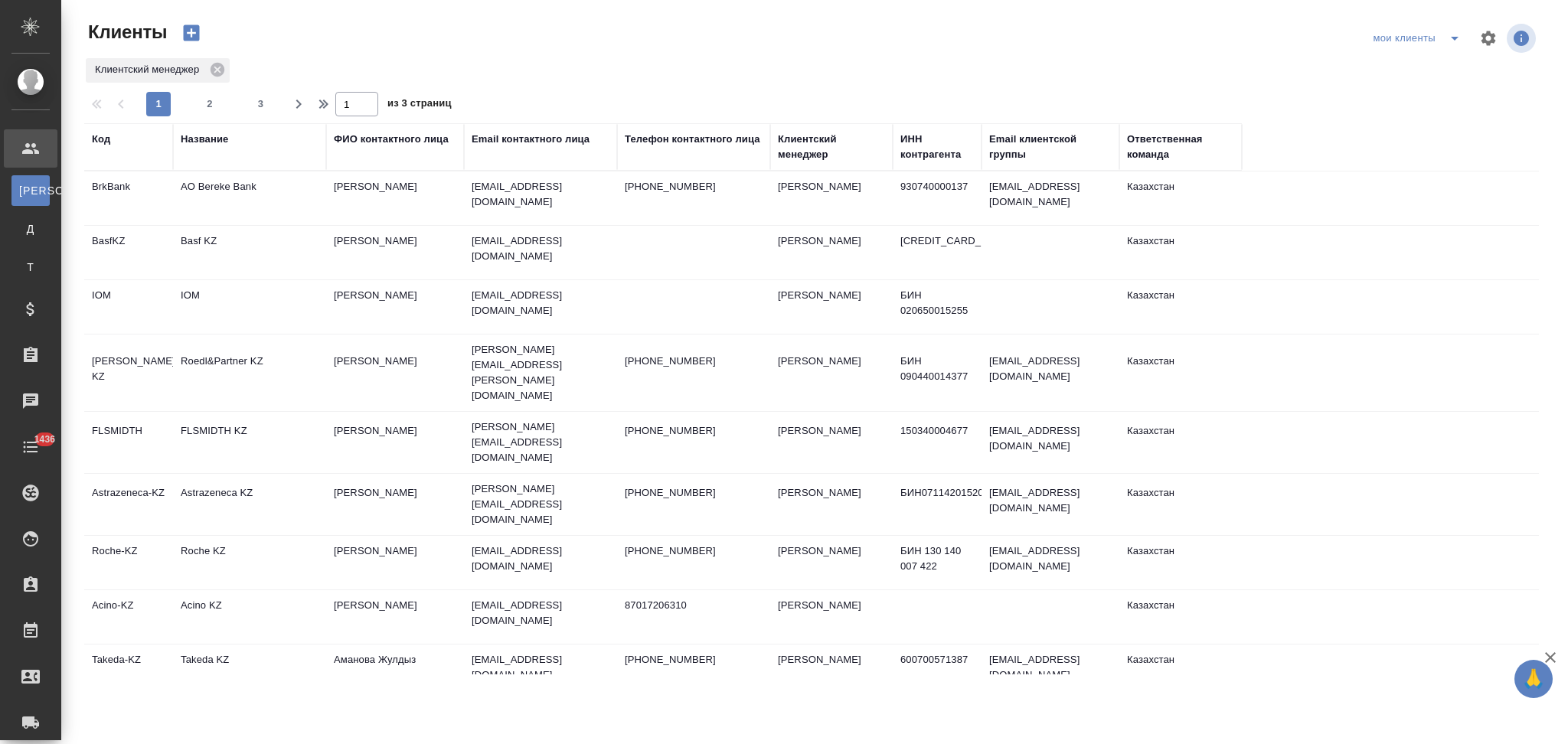
select select "RU"
